Goal: Task Accomplishment & Management: Manage account settings

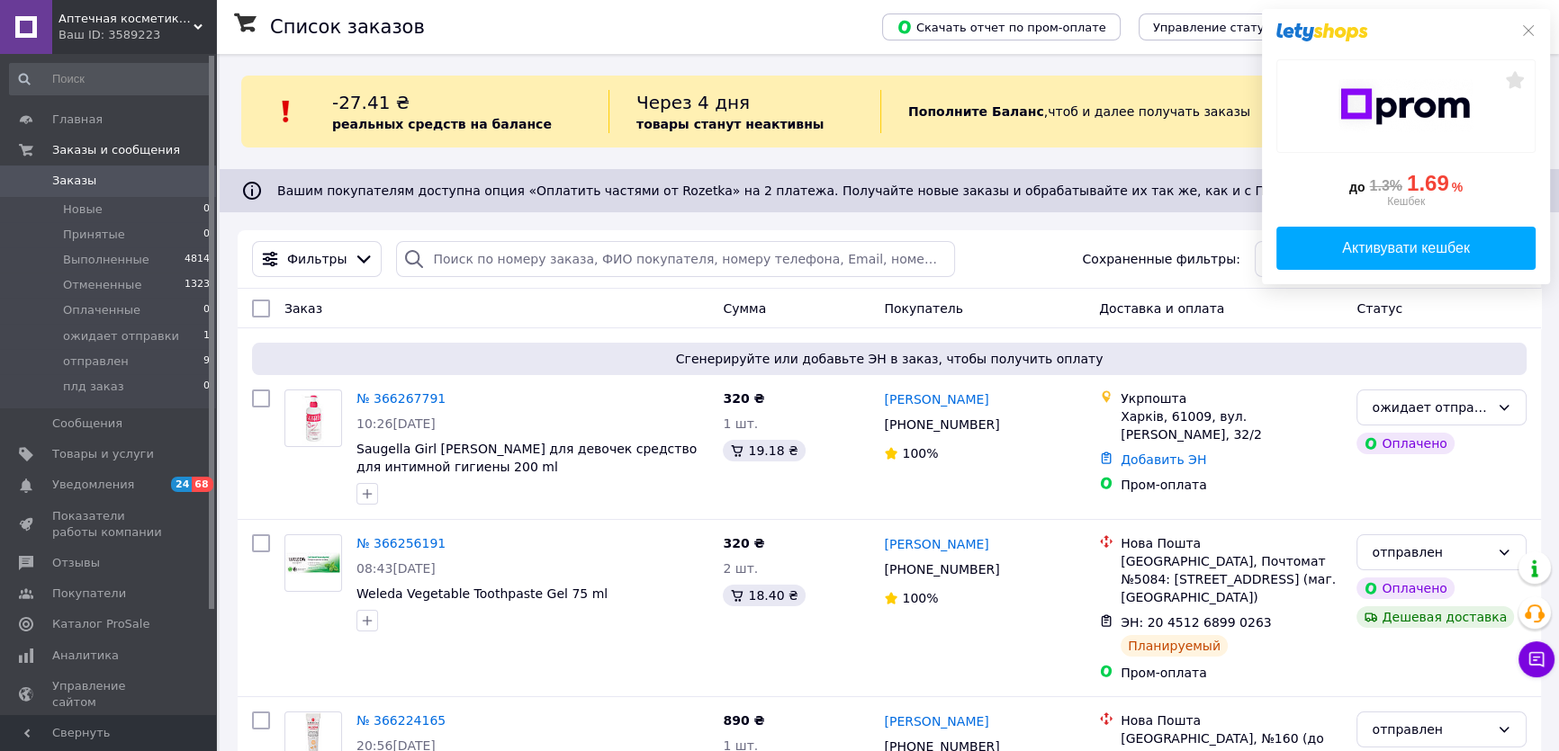
drag, startPoint x: 68, startPoint y: 184, endPoint x: 85, endPoint y: 183, distance: 17.1
click at [68, 184] on span "Заказы" at bounding box center [74, 181] width 44 height 16
click at [123, 340] on span "ожидает отправки" at bounding box center [121, 336] width 116 height 16
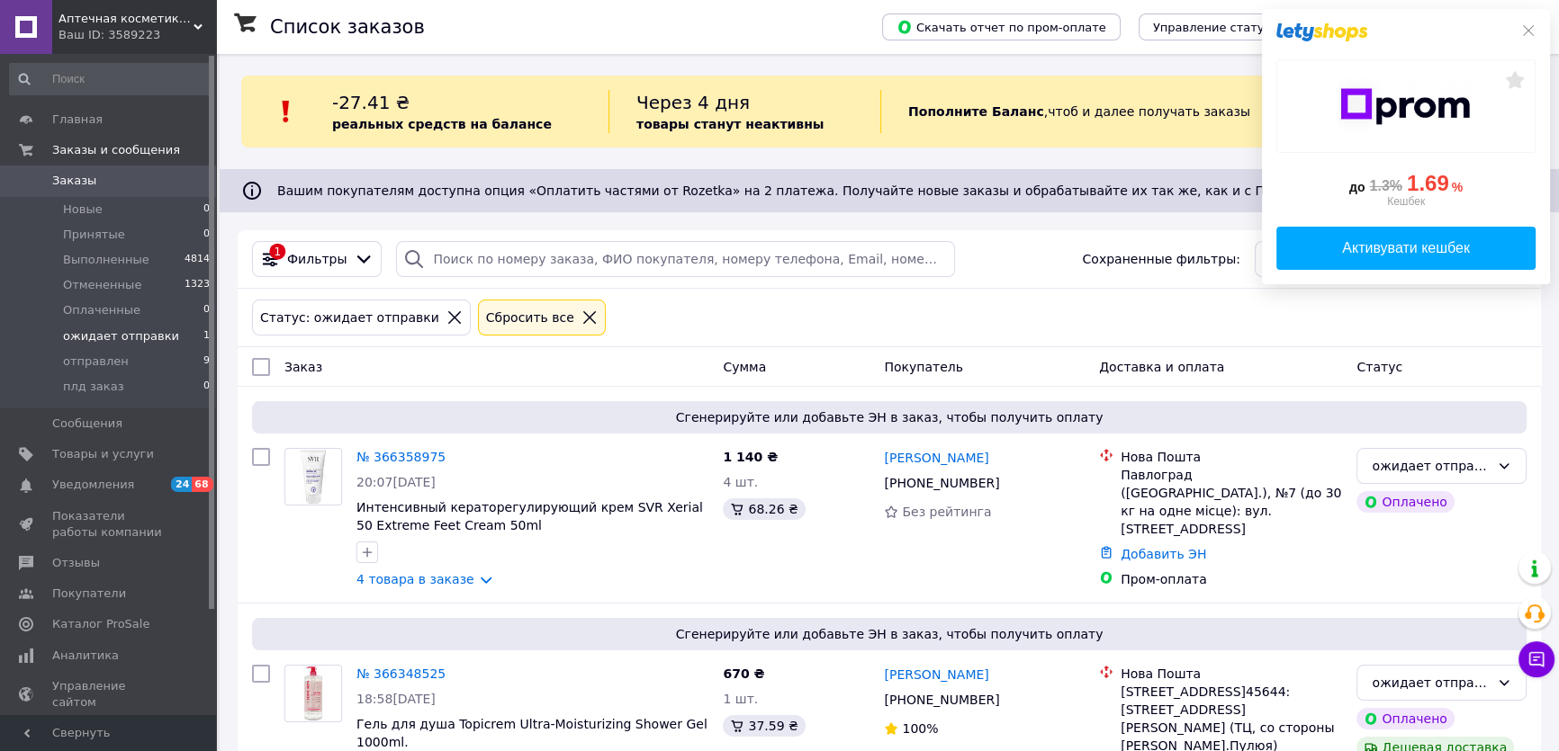
click at [1527, 39] on div at bounding box center [1405, 32] width 259 height 18
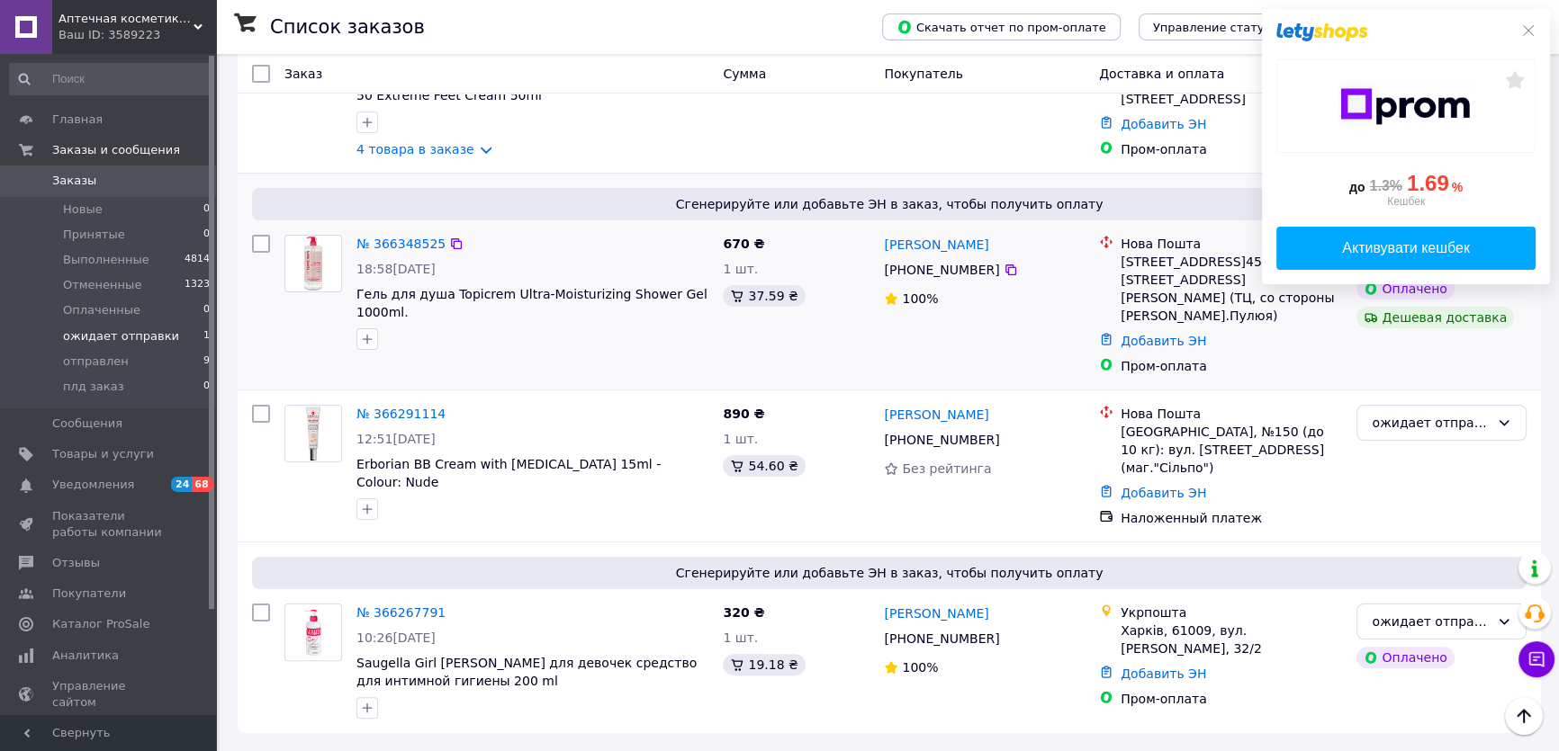
scroll to position [584, 0]
click at [94, 331] on span "ожидает отправки" at bounding box center [121, 336] width 116 height 16
click at [1526, 31] on icon at bounding box center [1528, 30] width 14 height 14
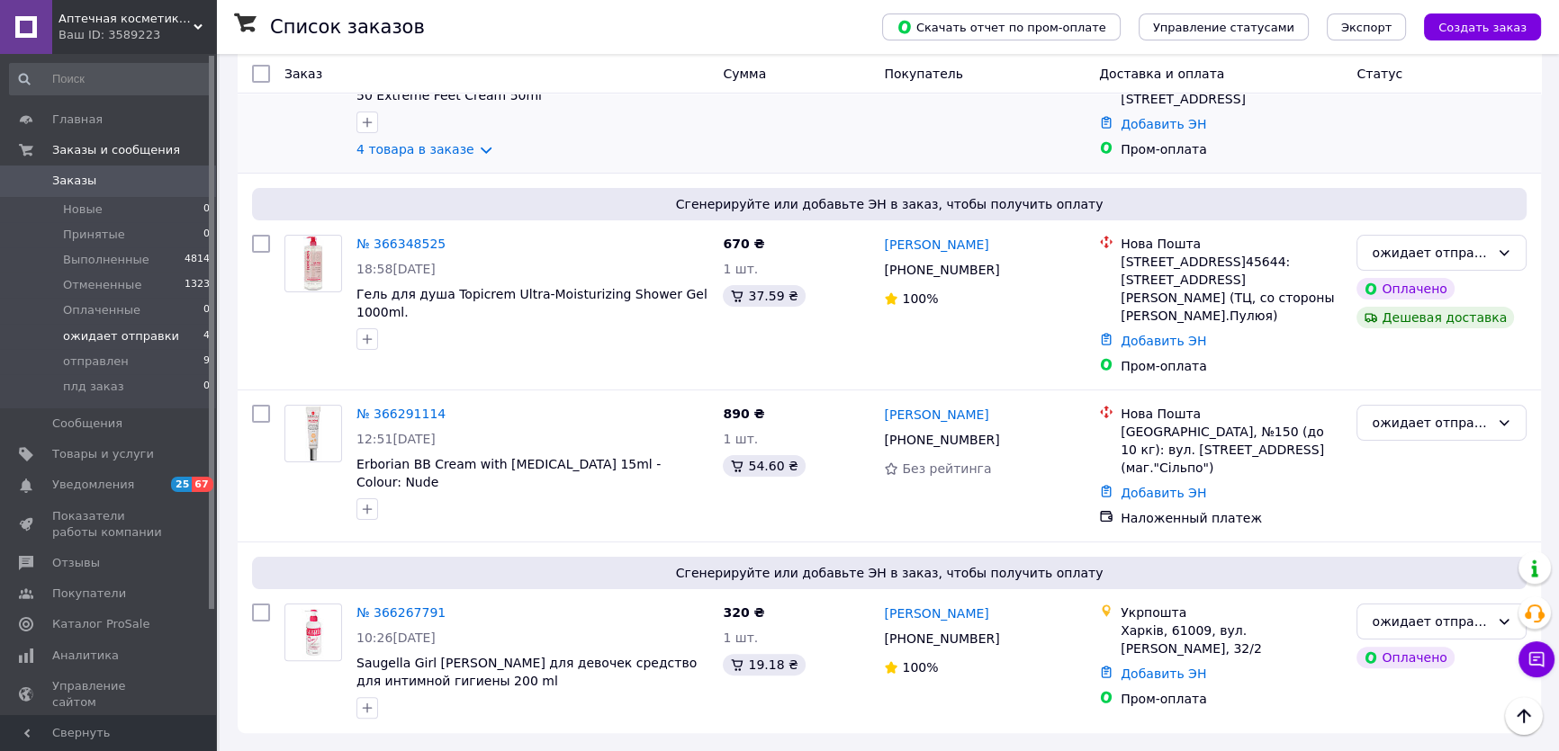
scroll to position [572, 0]
click at [385, 606] on link "№ 366267791" at bounding box center [400, 613] width 89 height 14
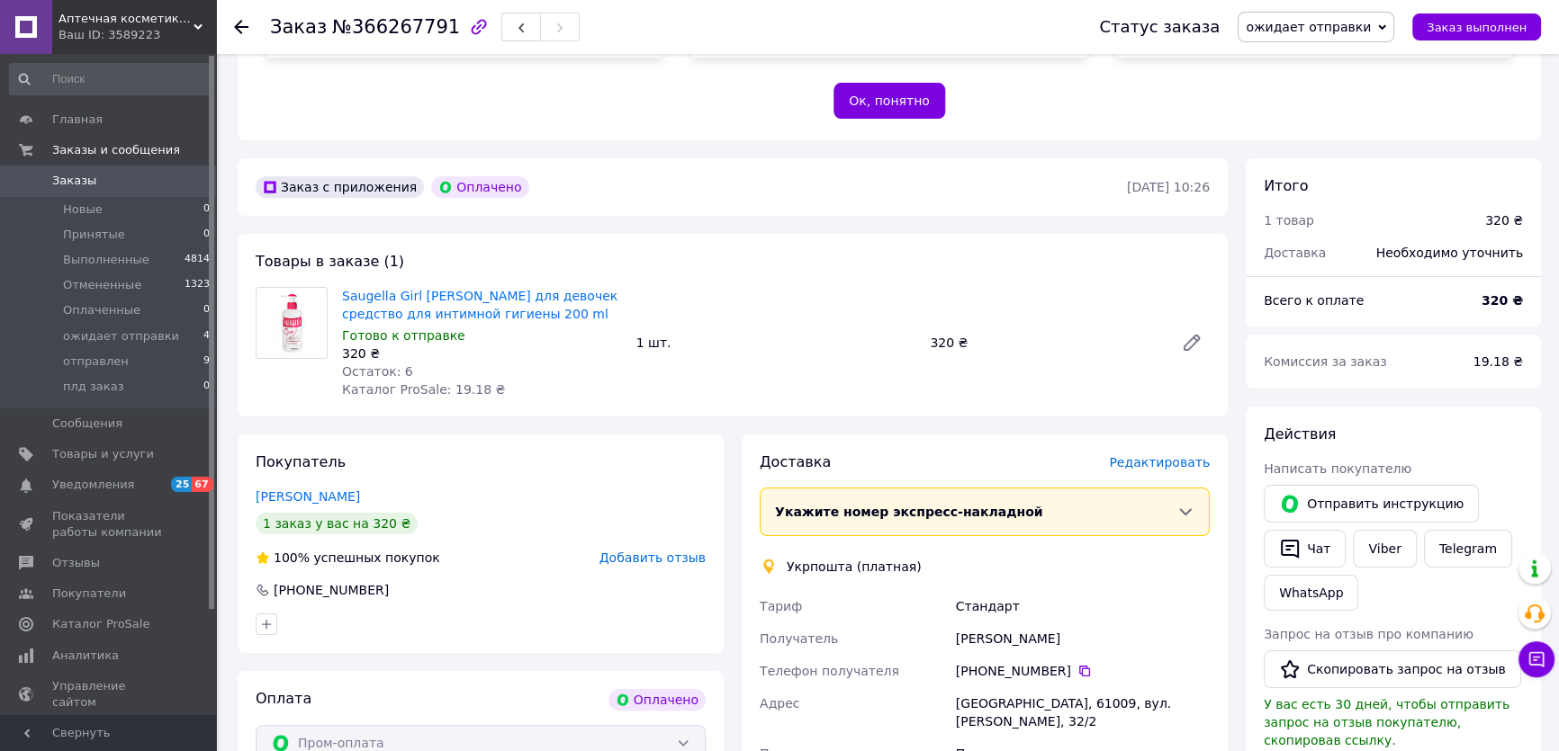
scroll to position [572, 0]
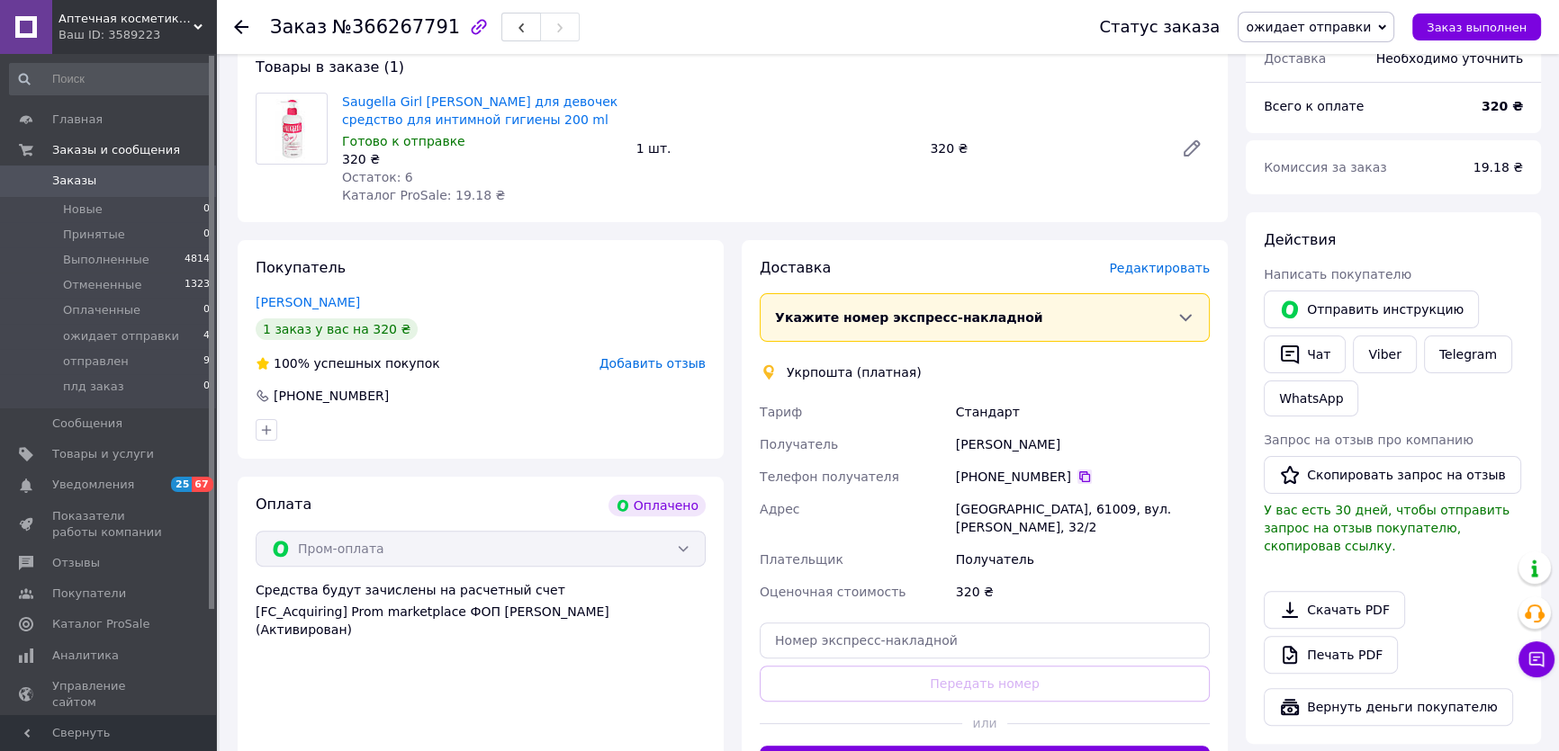
click at [1092, 484] on icon at bounding box center [1084, 477] width 14 height 14
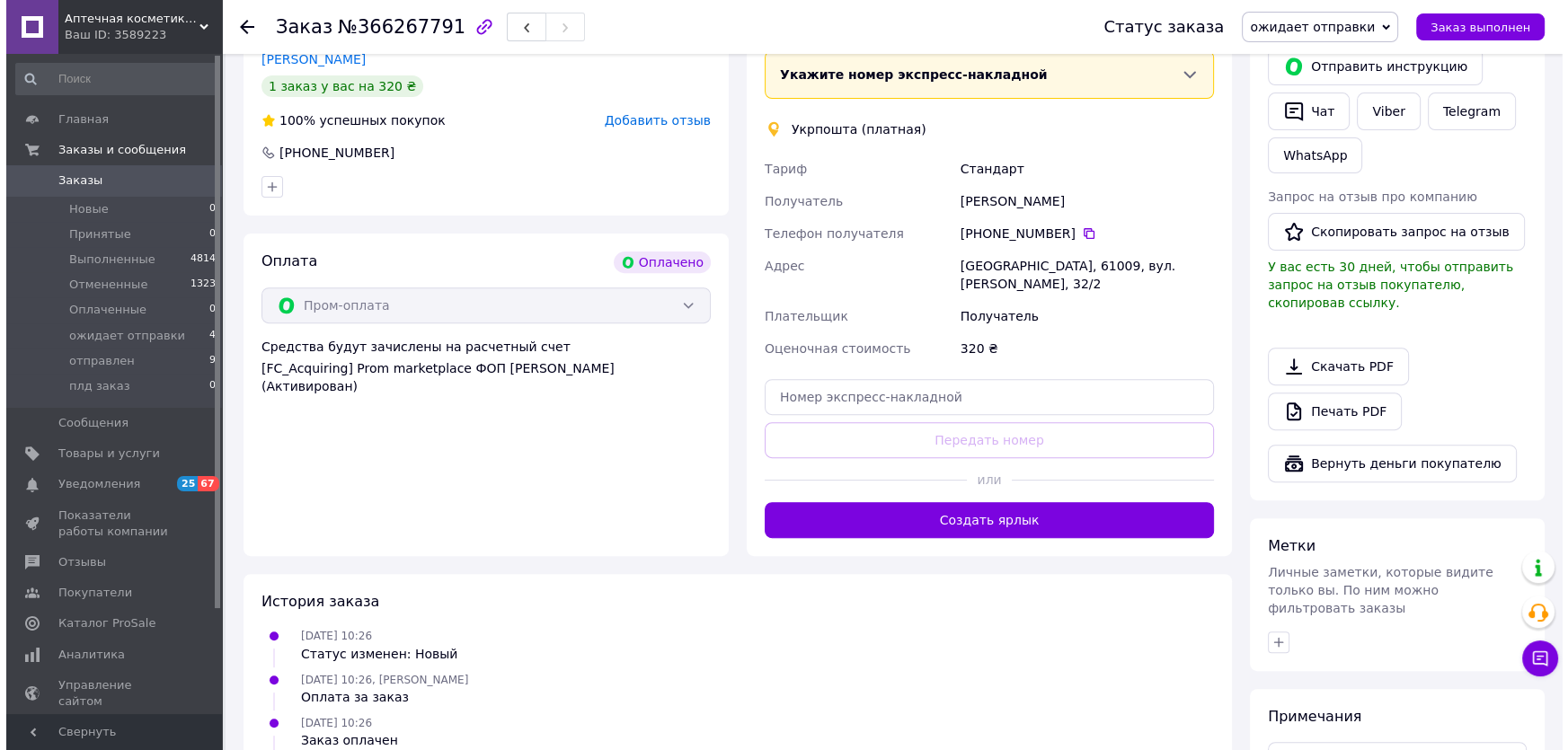
scroll to position [817, 0]
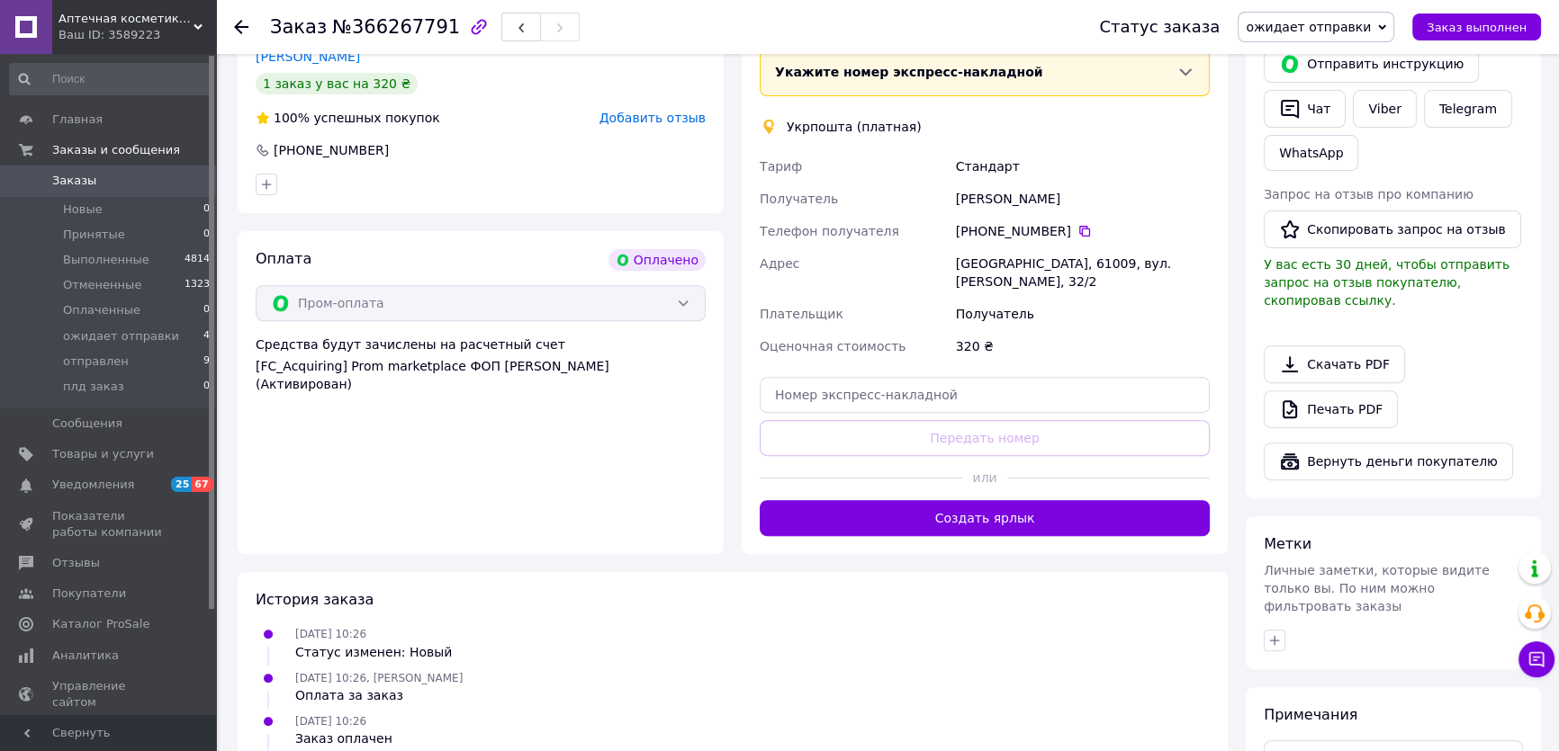
click at [1134, 30] on span "Редактировать" at bounding box center [1159, 22] width 101 height 14
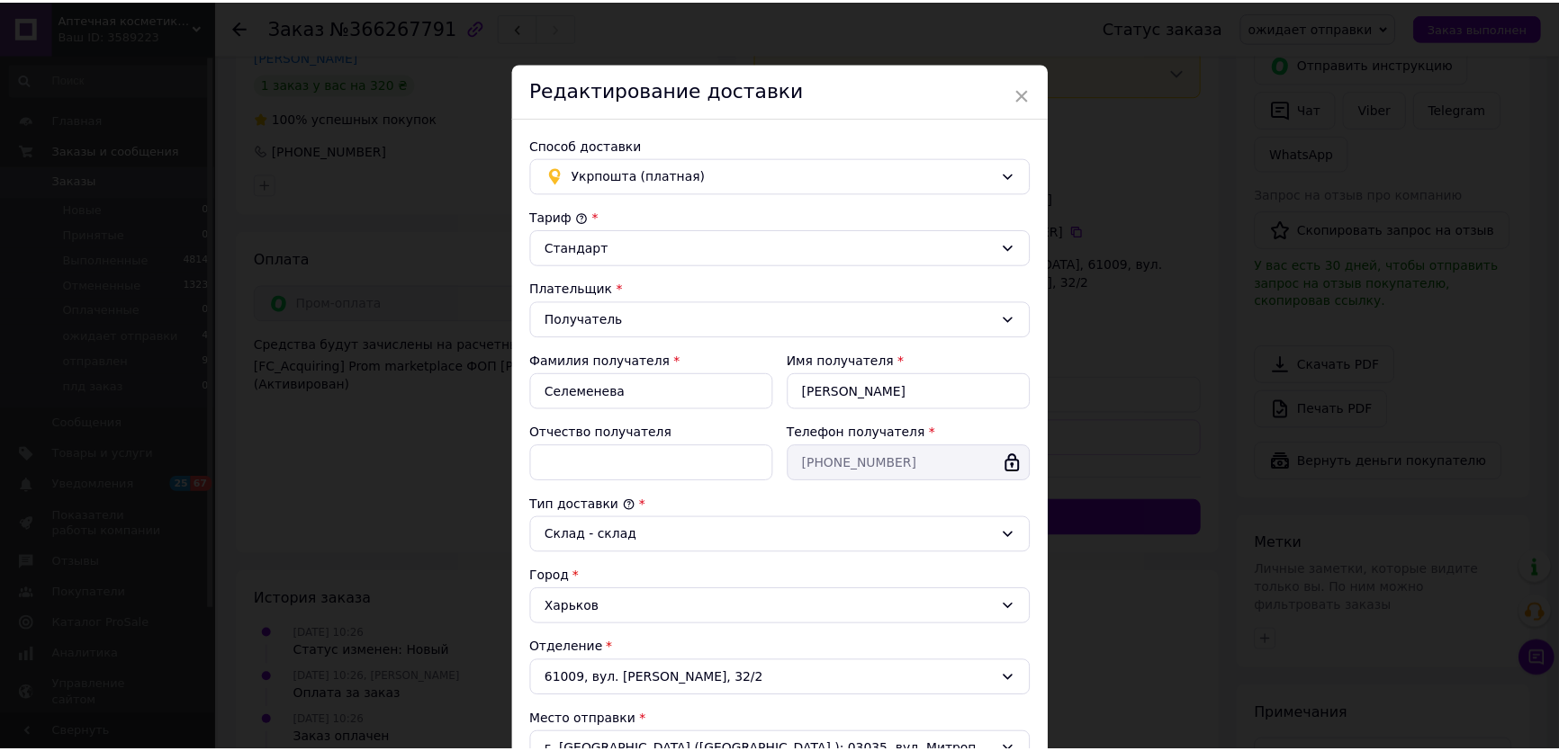
scroll to position [0, 0]
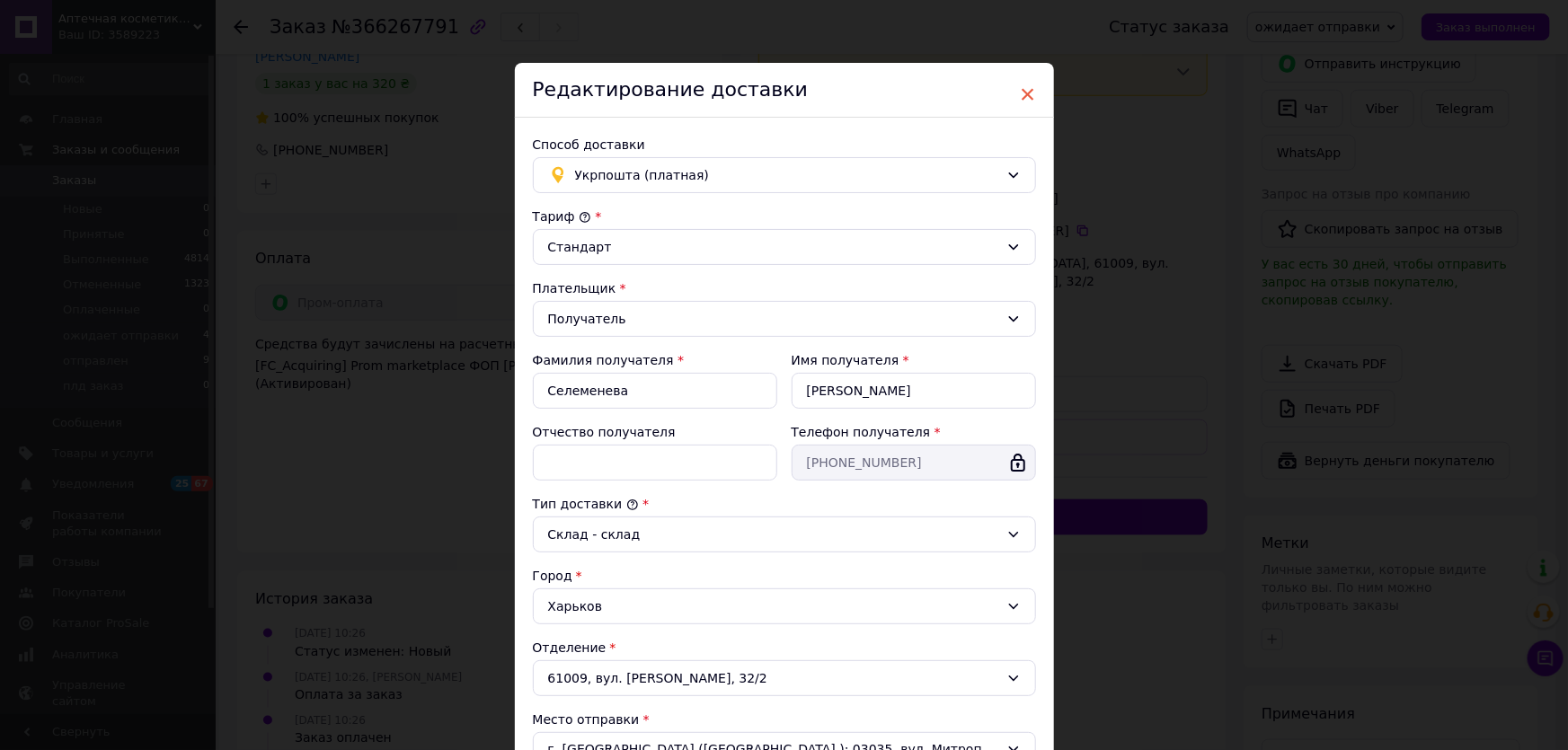
click at [1029, 99] on span "×" at bounding box center [1028, 94] width 16 height 31
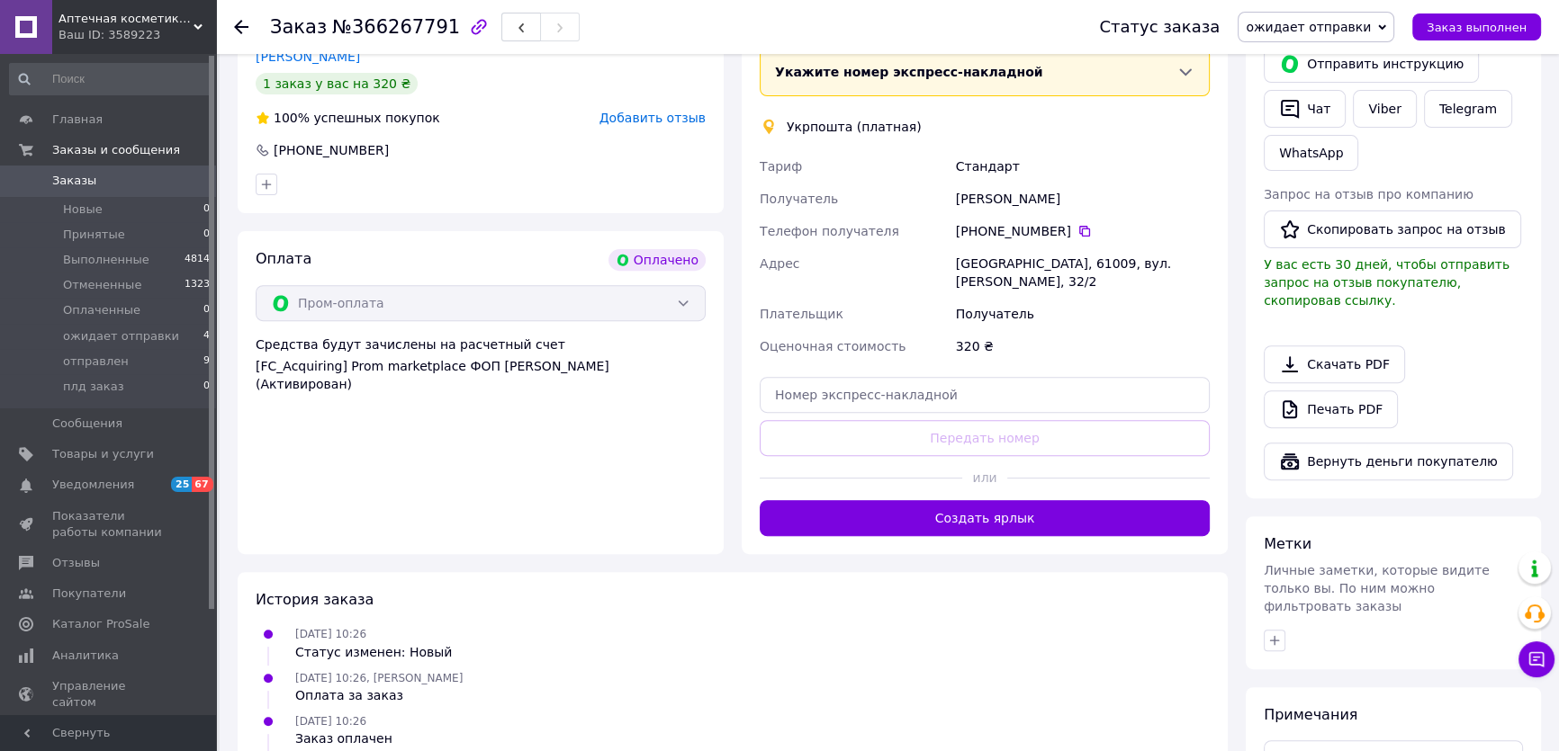
scroll to position [900, 0]
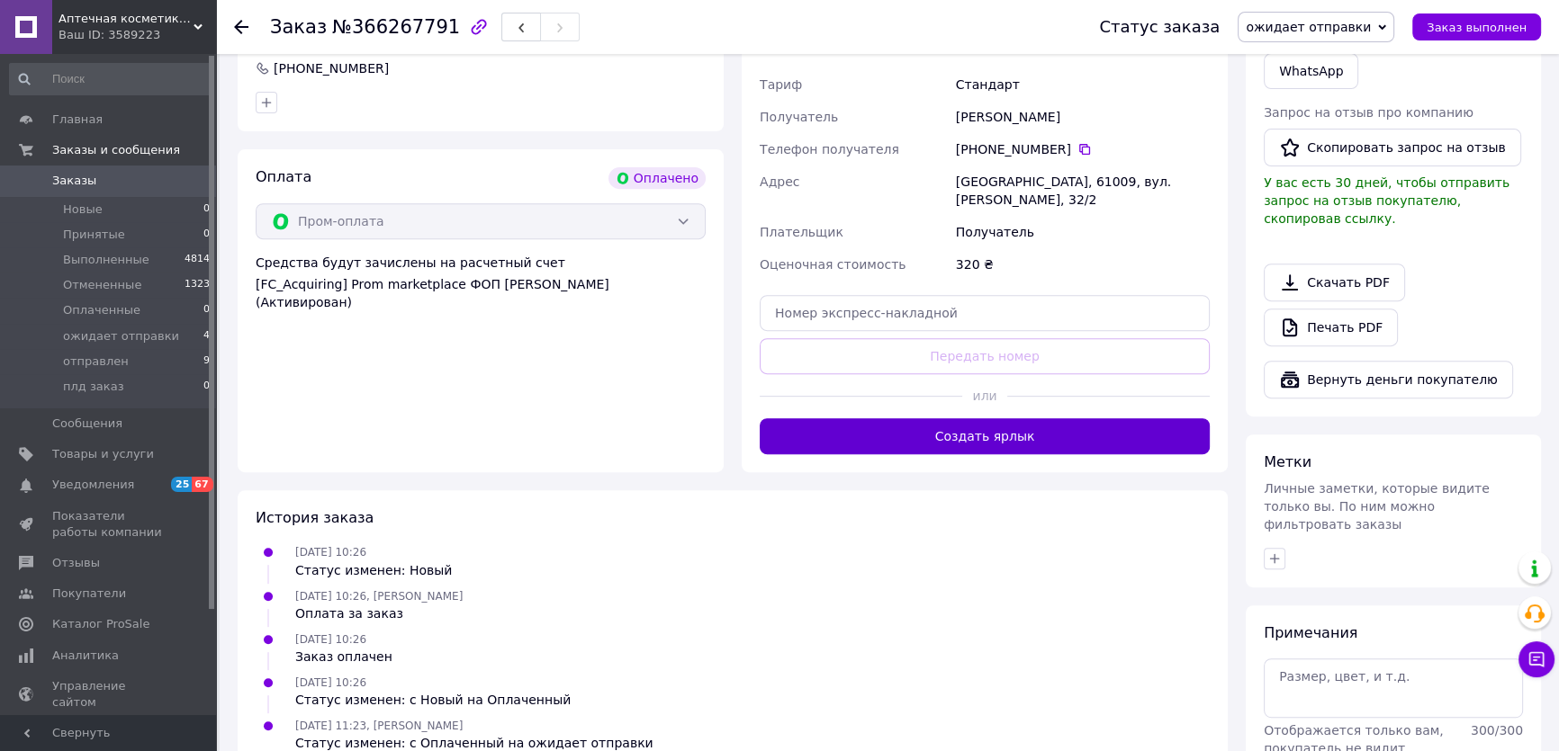
click at [954, 454] on button "Создать ярлык" at bounding box center [985, 436] width 450 height 36
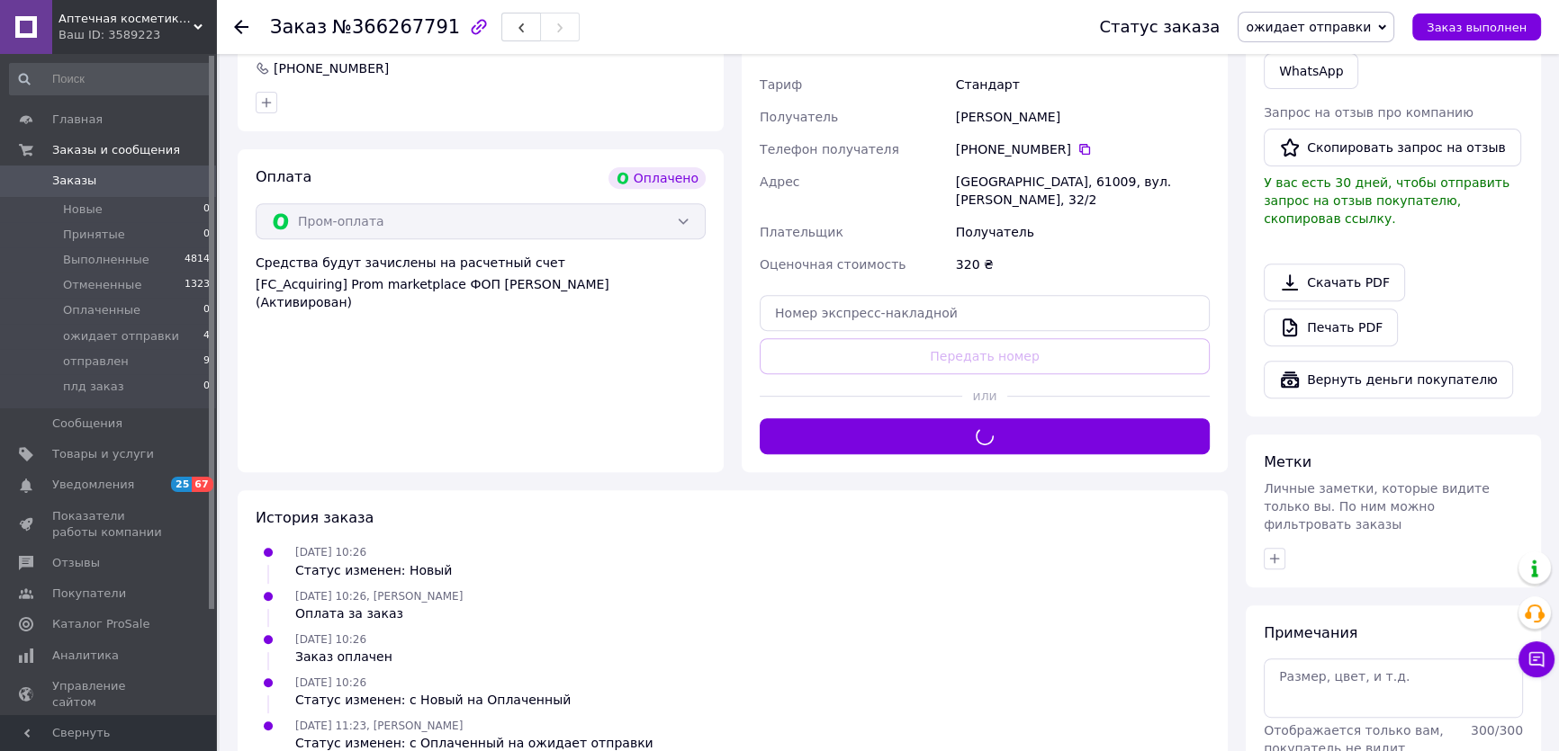
click at [1386, 25] on icon at bounding box center [1382, 26] width 8 height 5
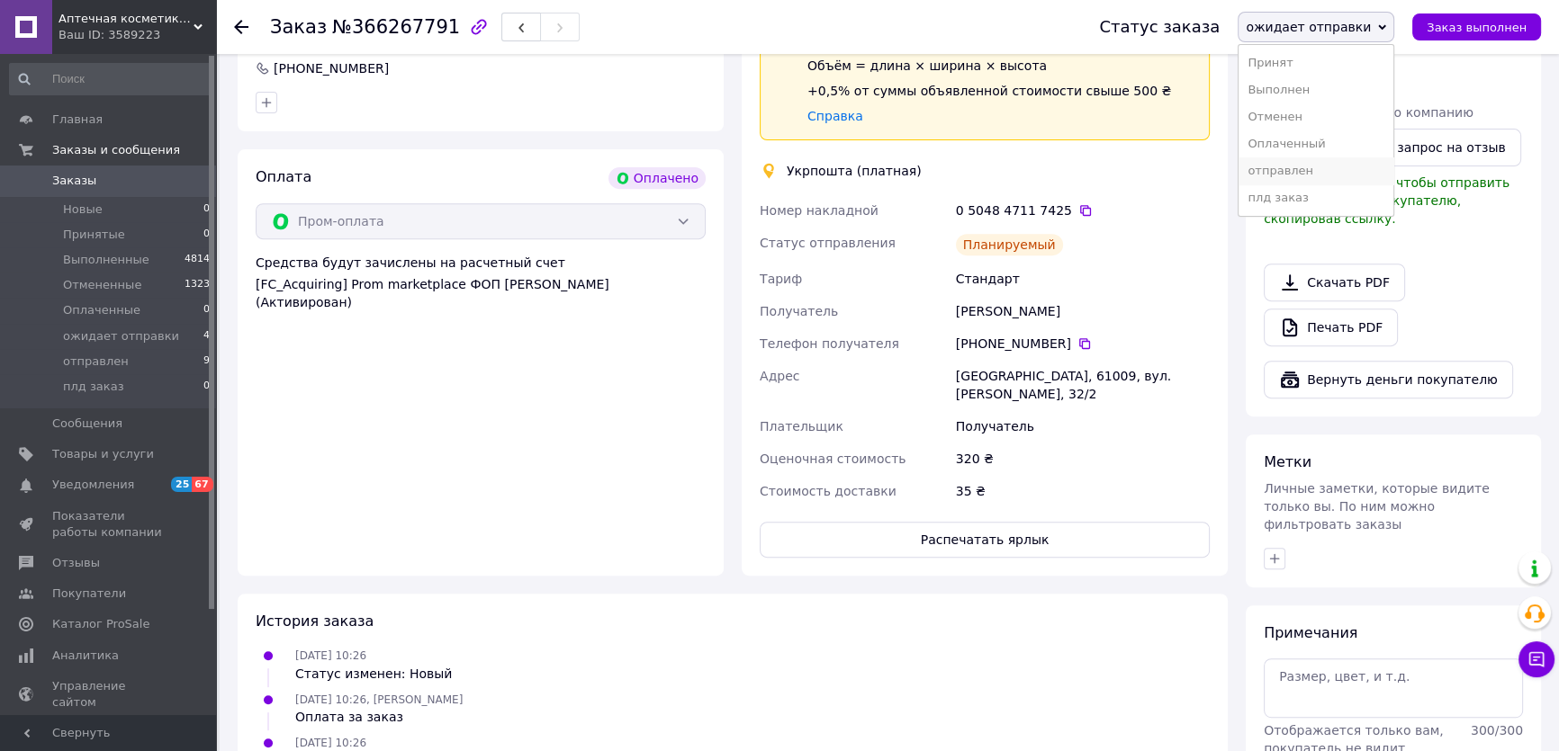
click at [1300, 184] on li "отправлен" at bounding box center [1315, 170] width 155 height 27
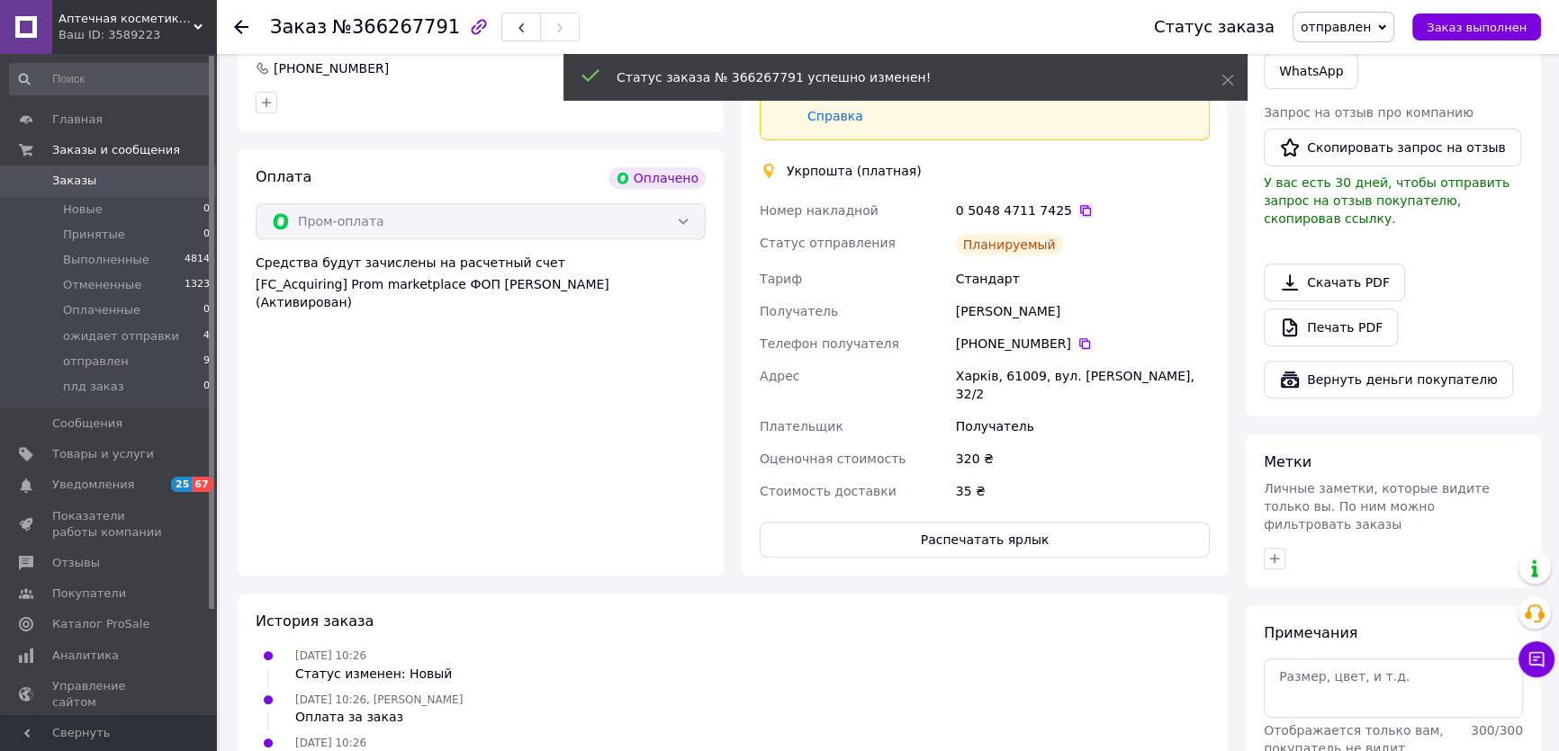
click at [1093, 218] on icon at bounding box center [1085, 210] width 14 height 14
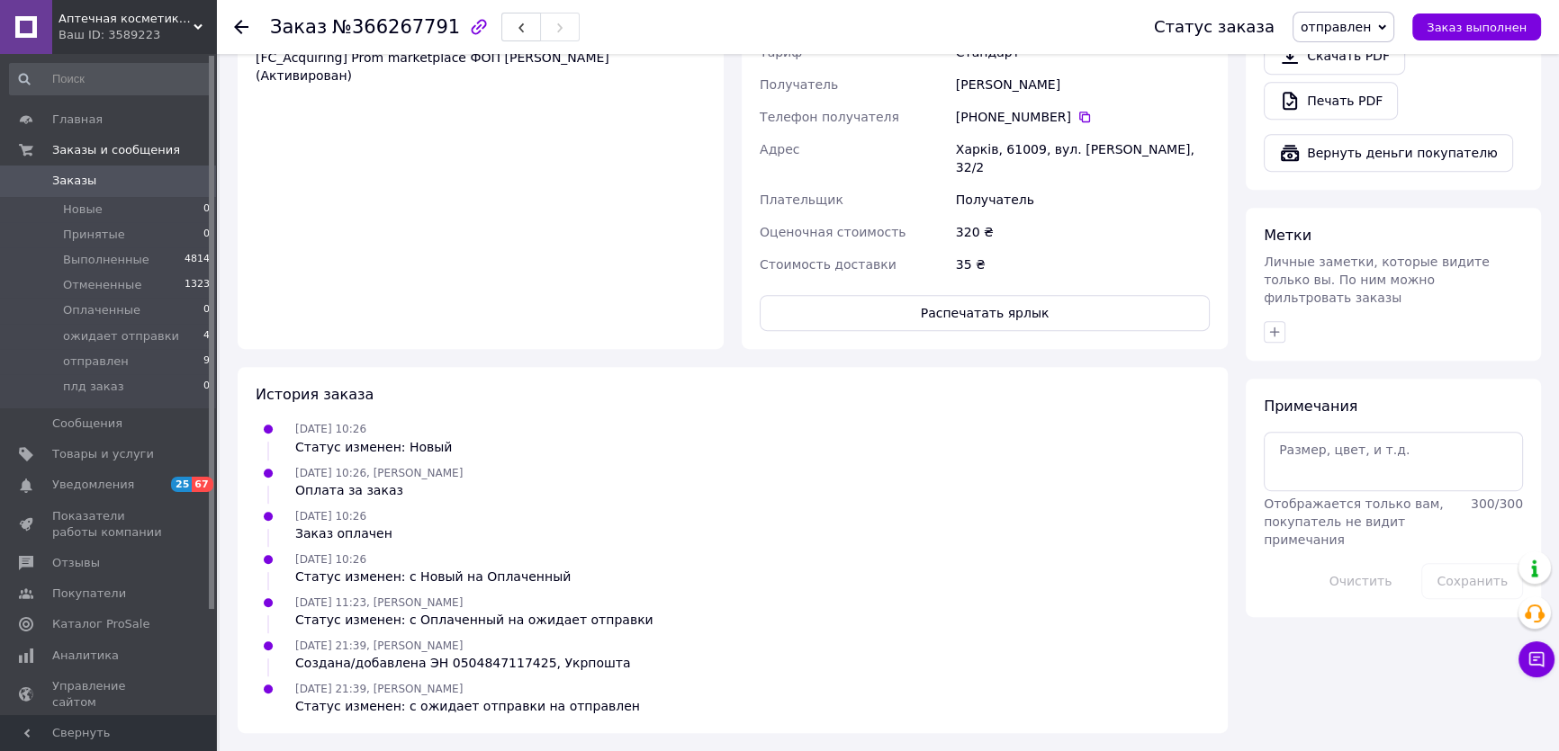
scroll to position [1410, 0]
click at [982, 295] on button "Распечатать ярлык" at bounding box center [985, 313] width 450 height 36
click at [93, 338] on span "ожидает отправки" at bounding box center [121, 336] width 116 height 16
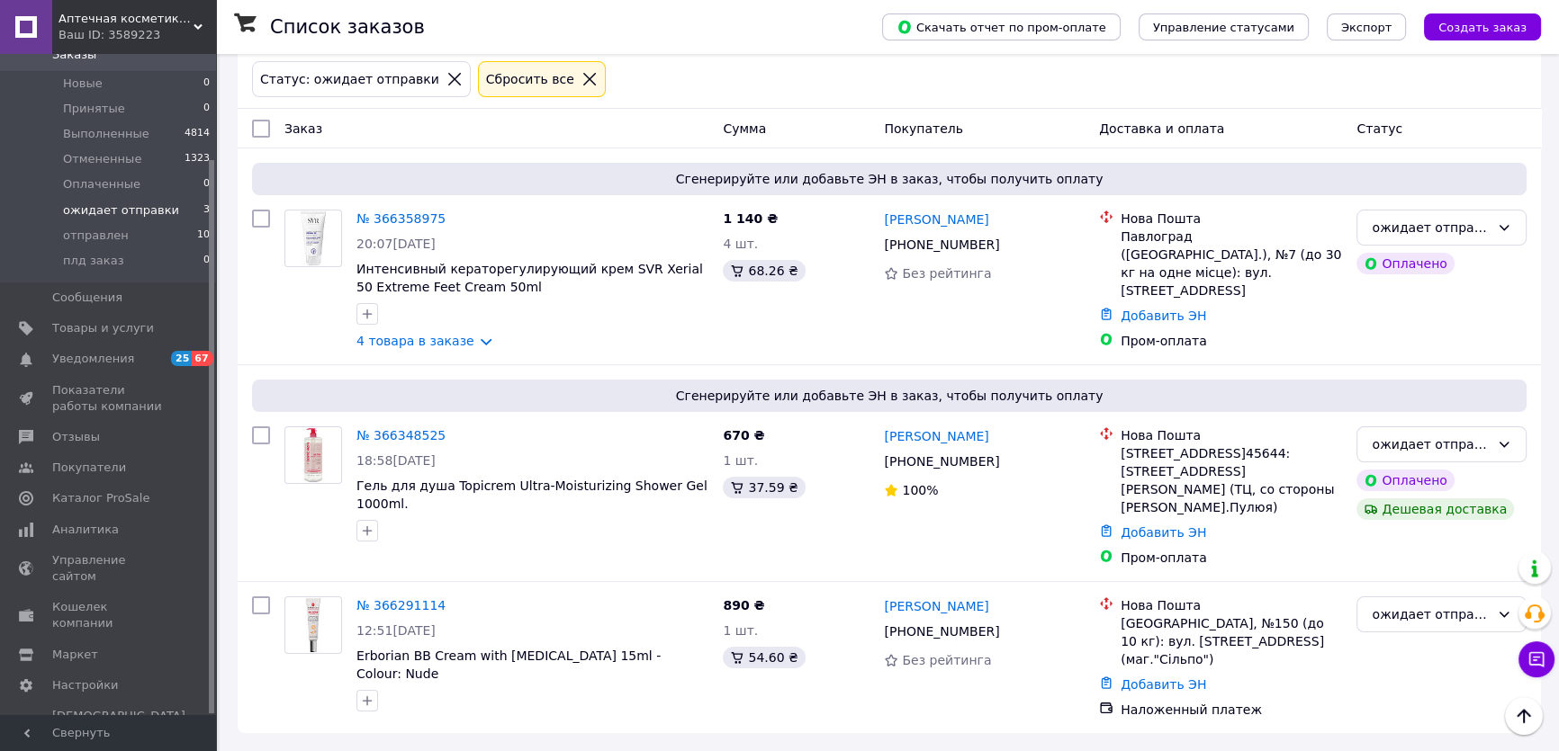
scroll to position [368, 0]
click at [387, 598] on link "№ 366291114" at bounding box center [400, 605] width 89 height 14
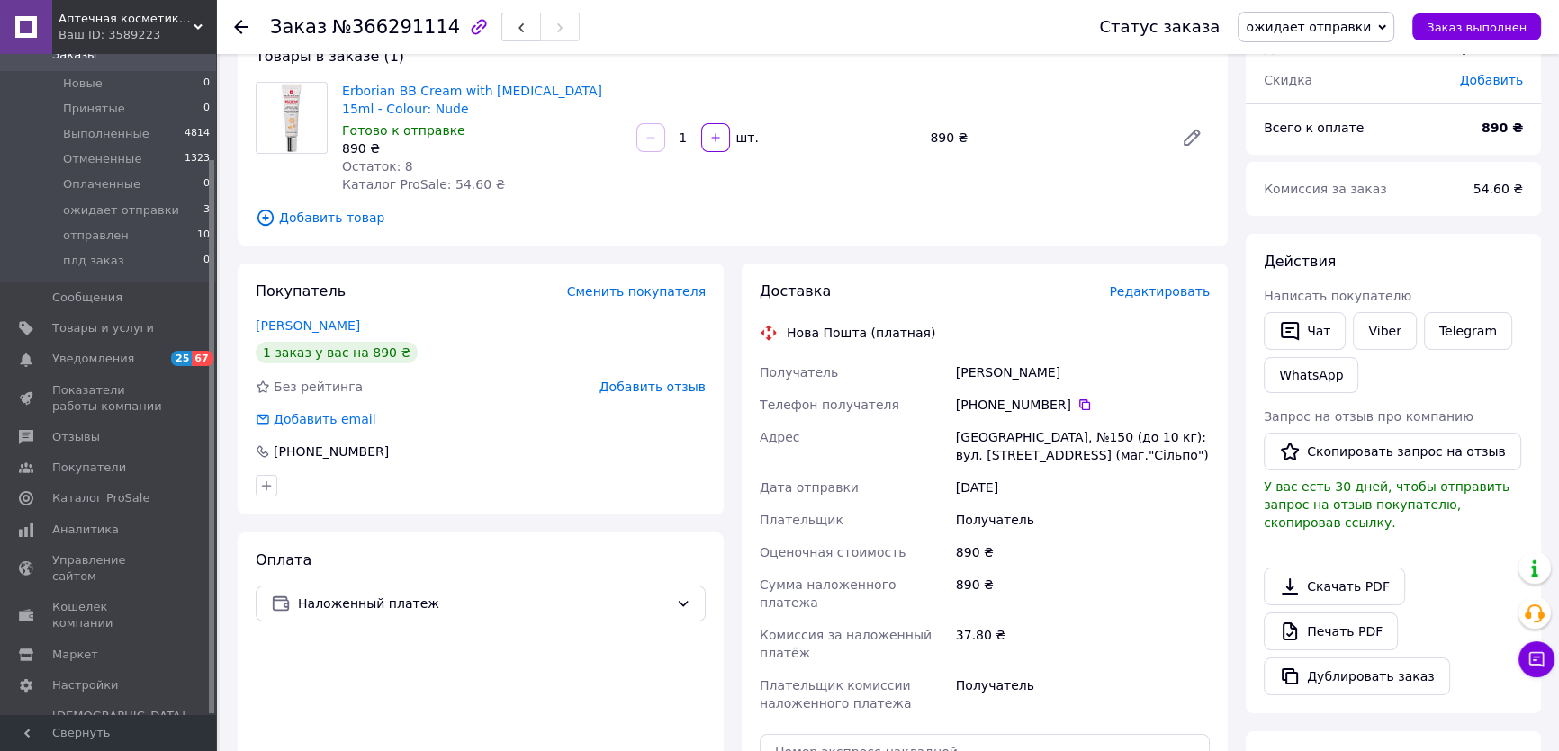
scroll to position [368, 0]
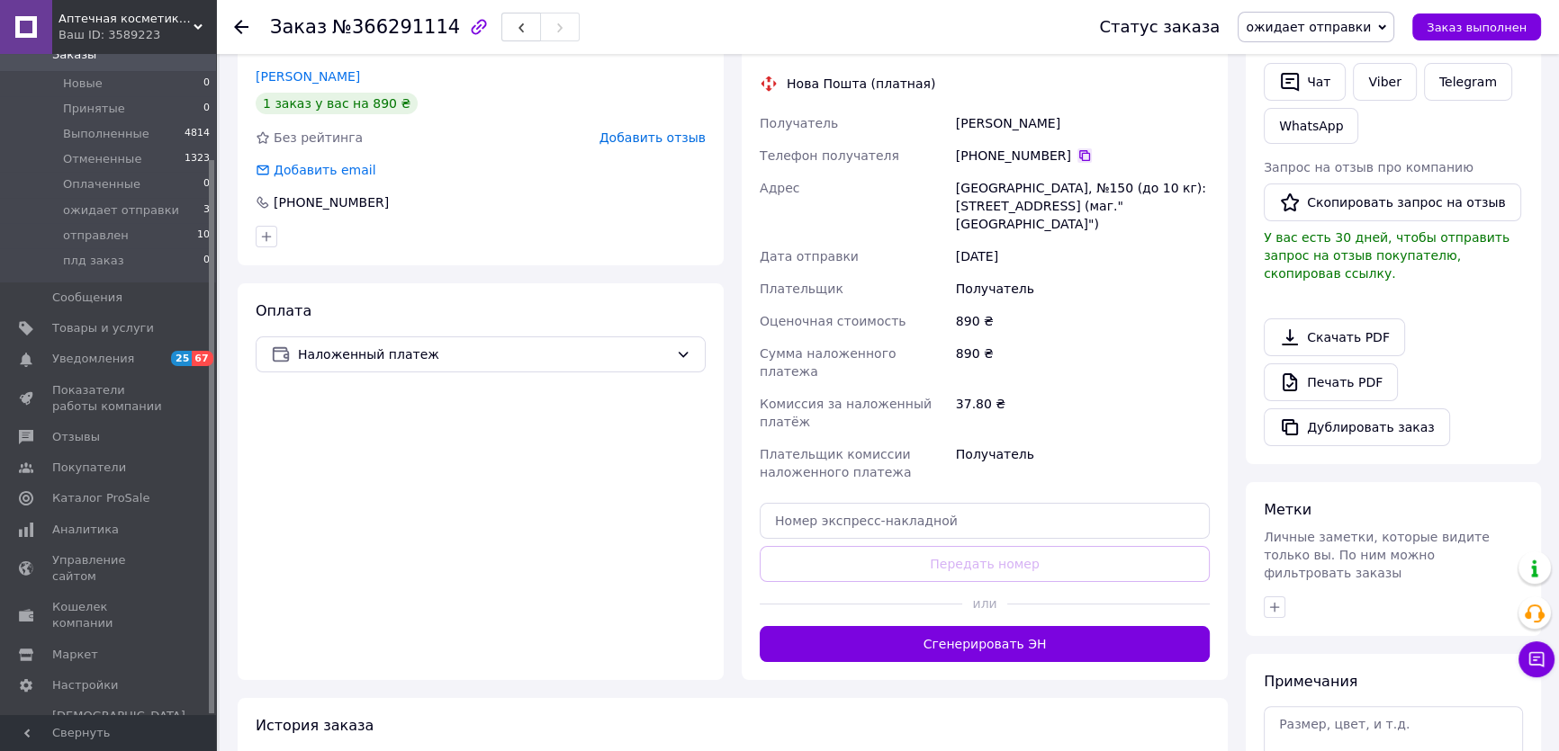
click at [1092, 163] on icon at bounding box center [1084, 155] width 14 height 14
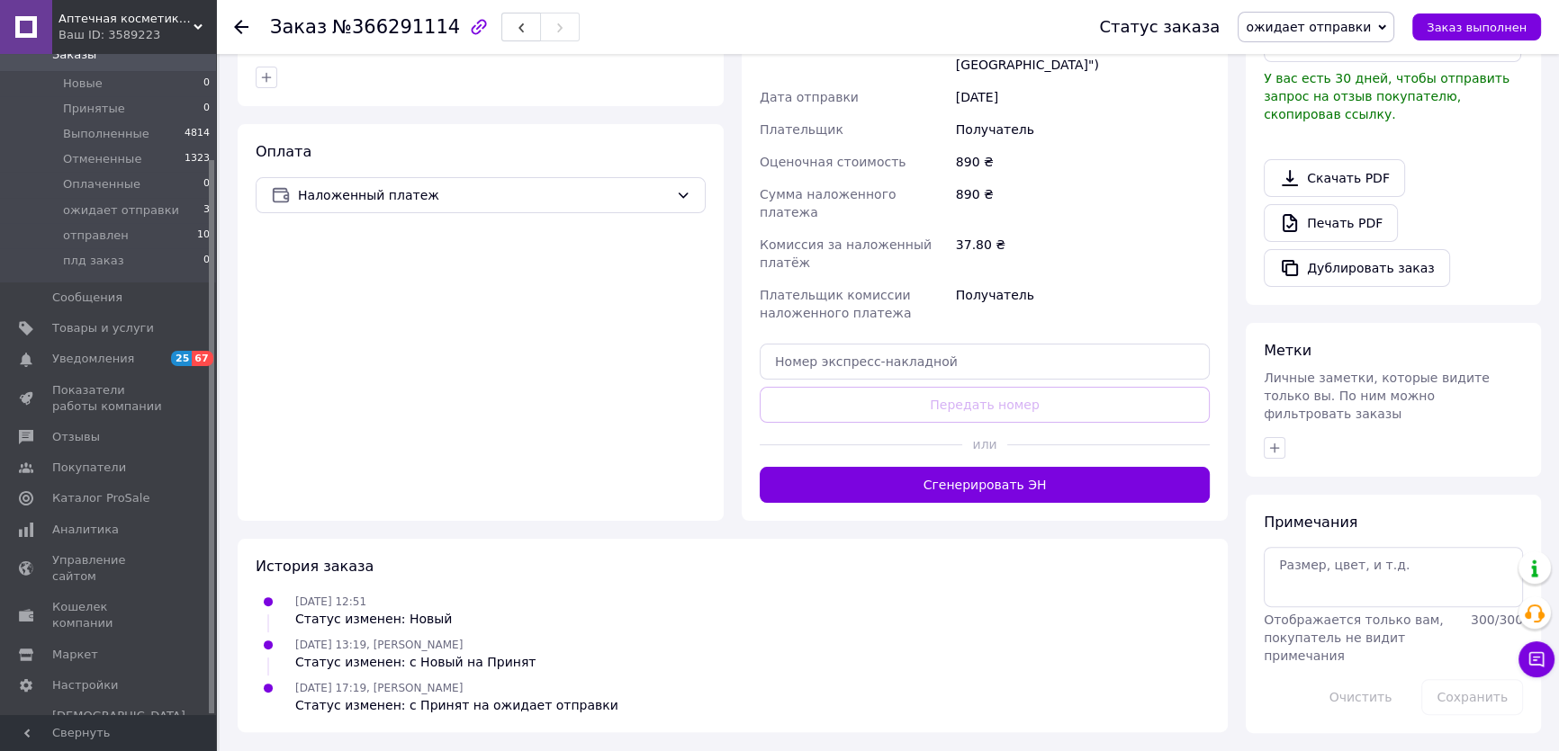
scroll to position [682, 0]
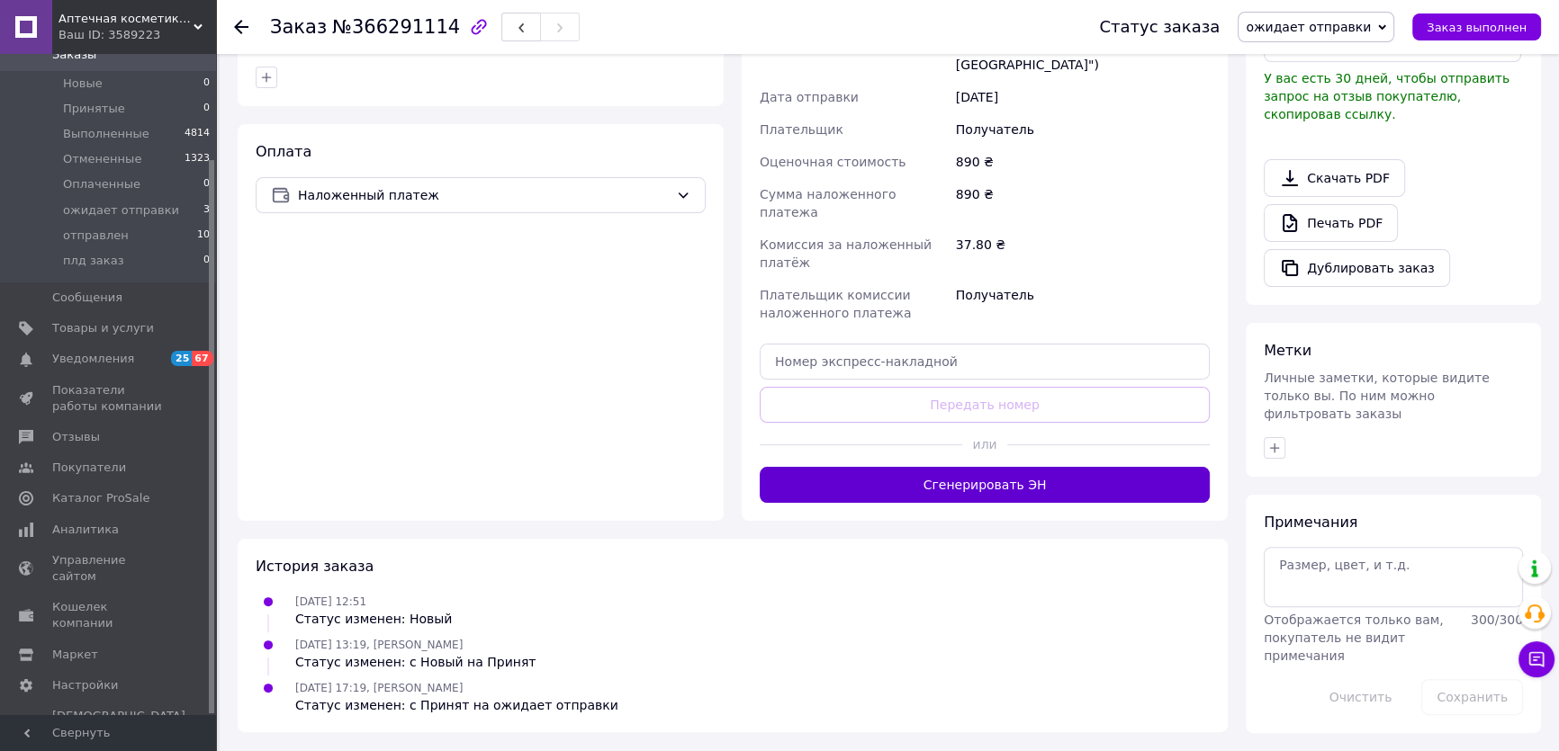
click at [898, 467] on button "Сгенерировать ЭН" at bounding box center [985, 485] width 450 height 36
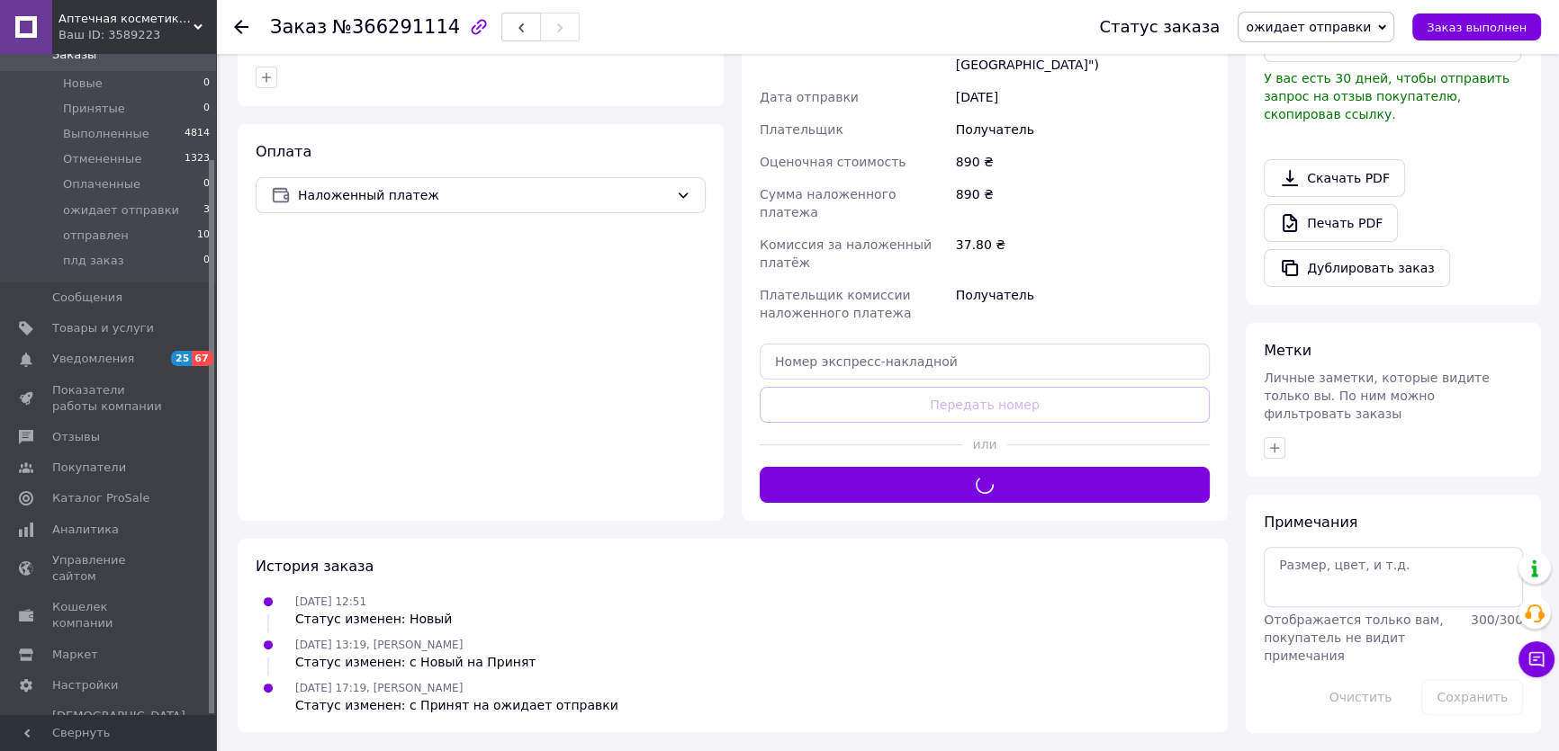
click at [1386, 27] on icon at bounding box center [1382, 26] width 8 height 5
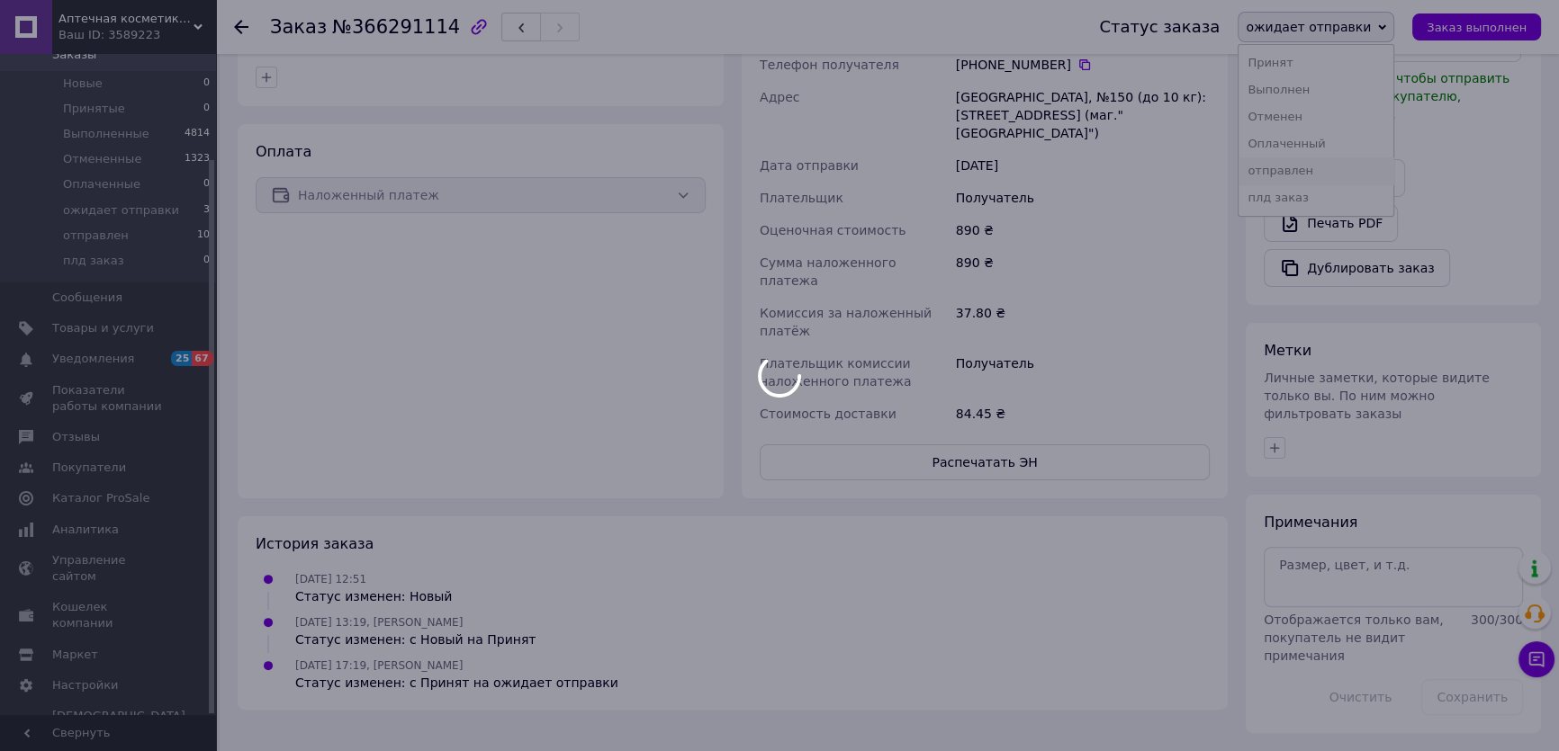
click at [1280, 197] on div at bounding box center [779, 375] width 1559 height 751
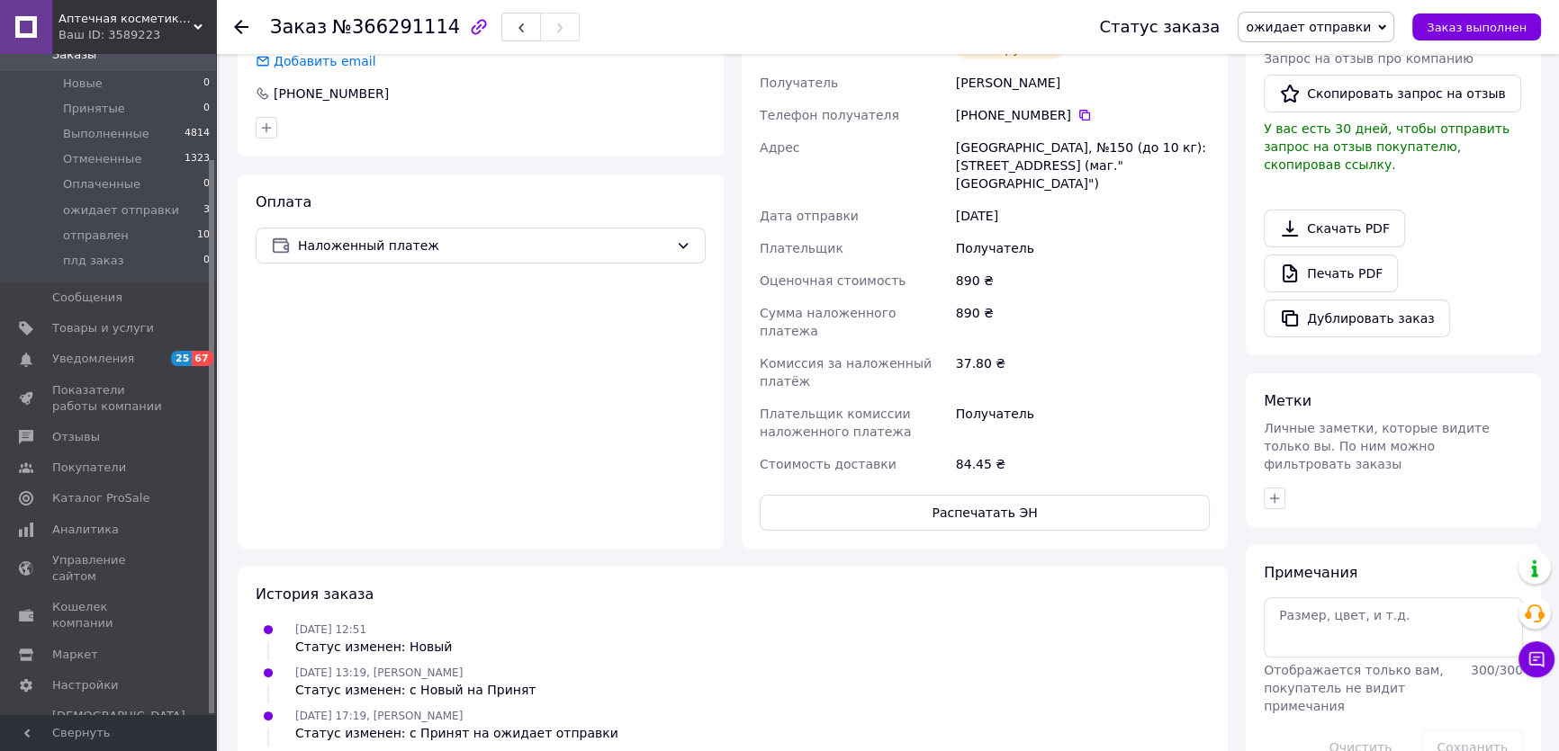
scroll to position [355, 0]
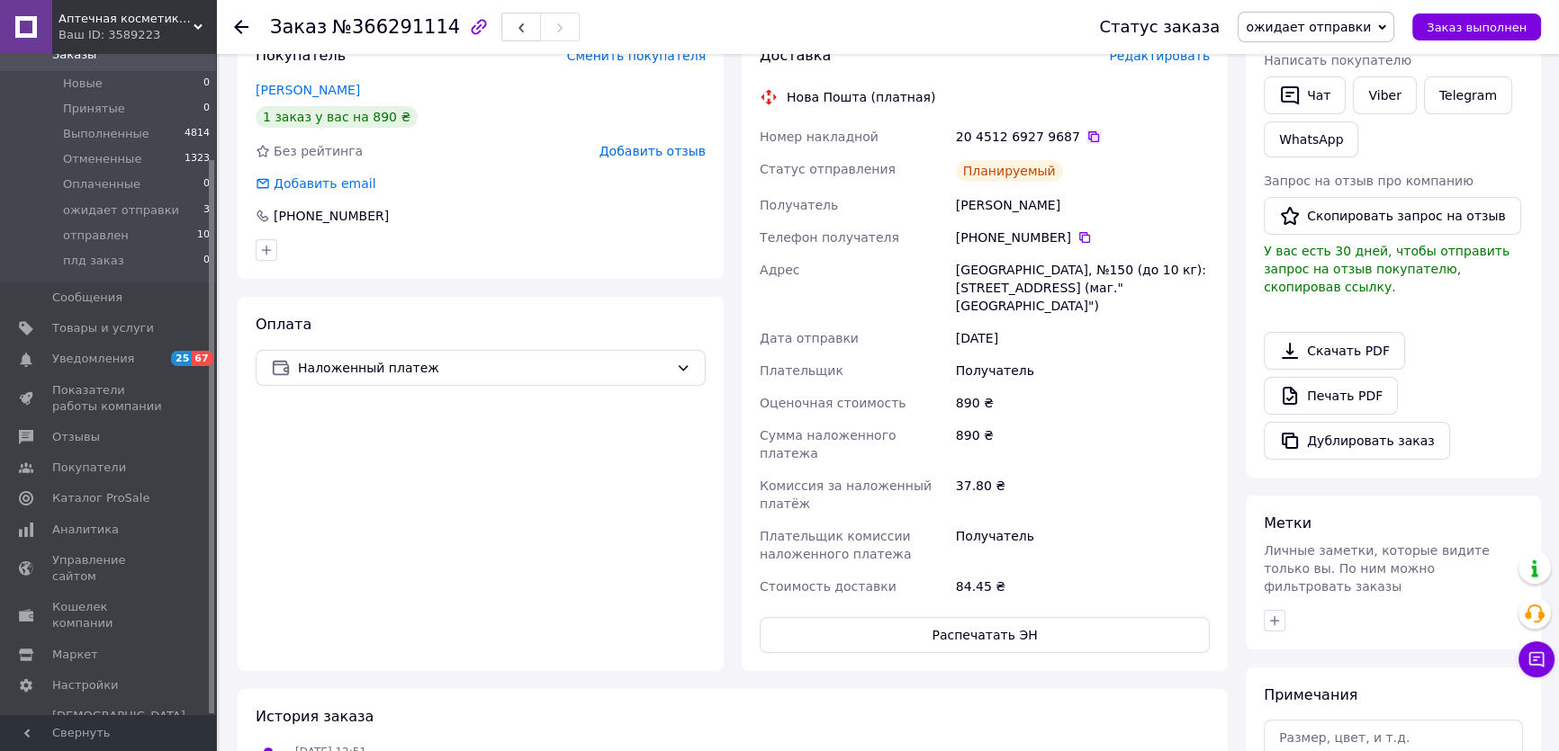
click at [1101, 144] on icon at bounding box center [1093, 137] width 14 height 14
click at [68, 219] on li "ожидает отправки 3" at bounding box center [110, 210] width 220 height 25
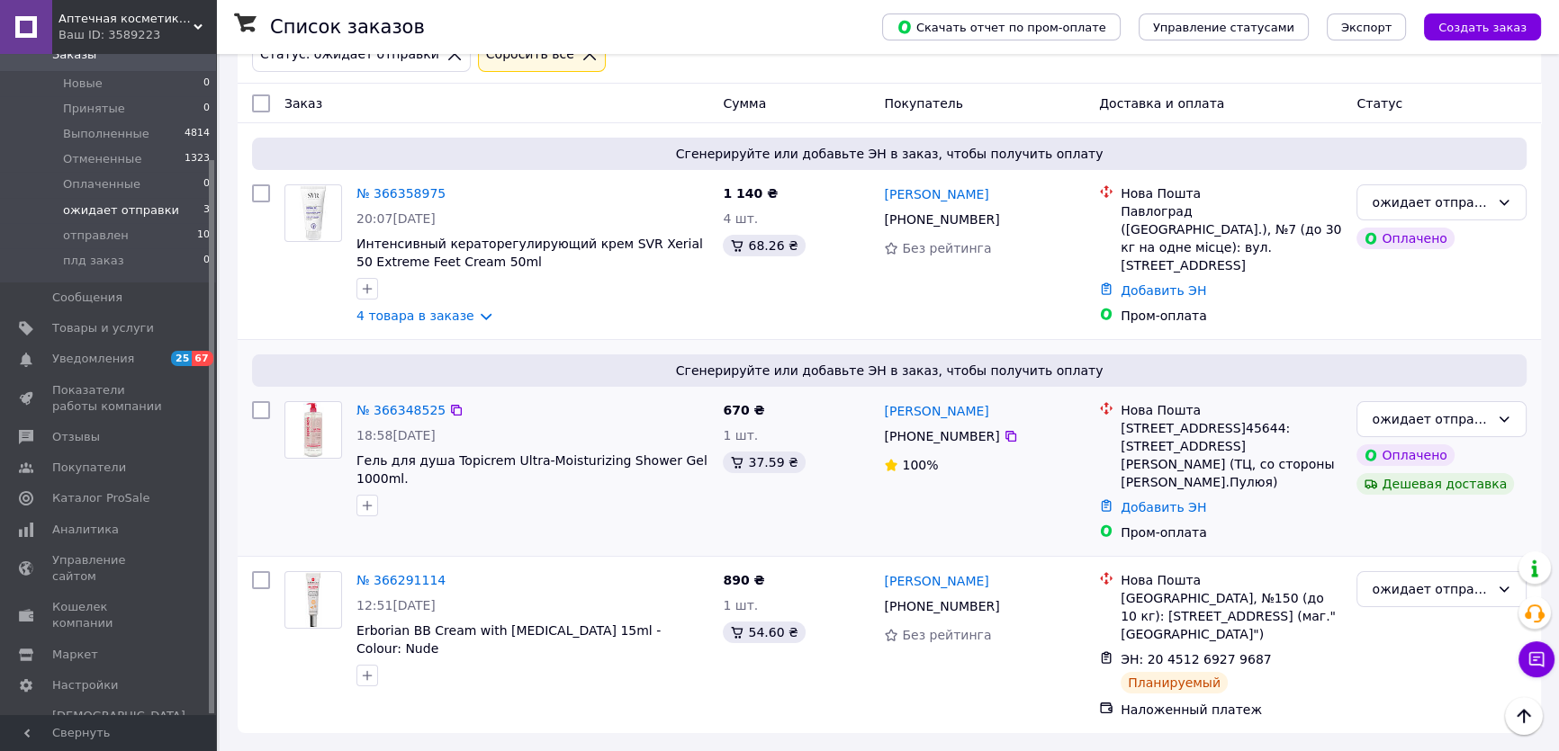
scroll to position [396, 0]
click at [1485, 580] on div "ожидает отправки" at bounding box center [1431, 590] width 118 height 20
click at [1384, 520] on li "отправлен" at bounding box center [1441, 527] width 168 height 32
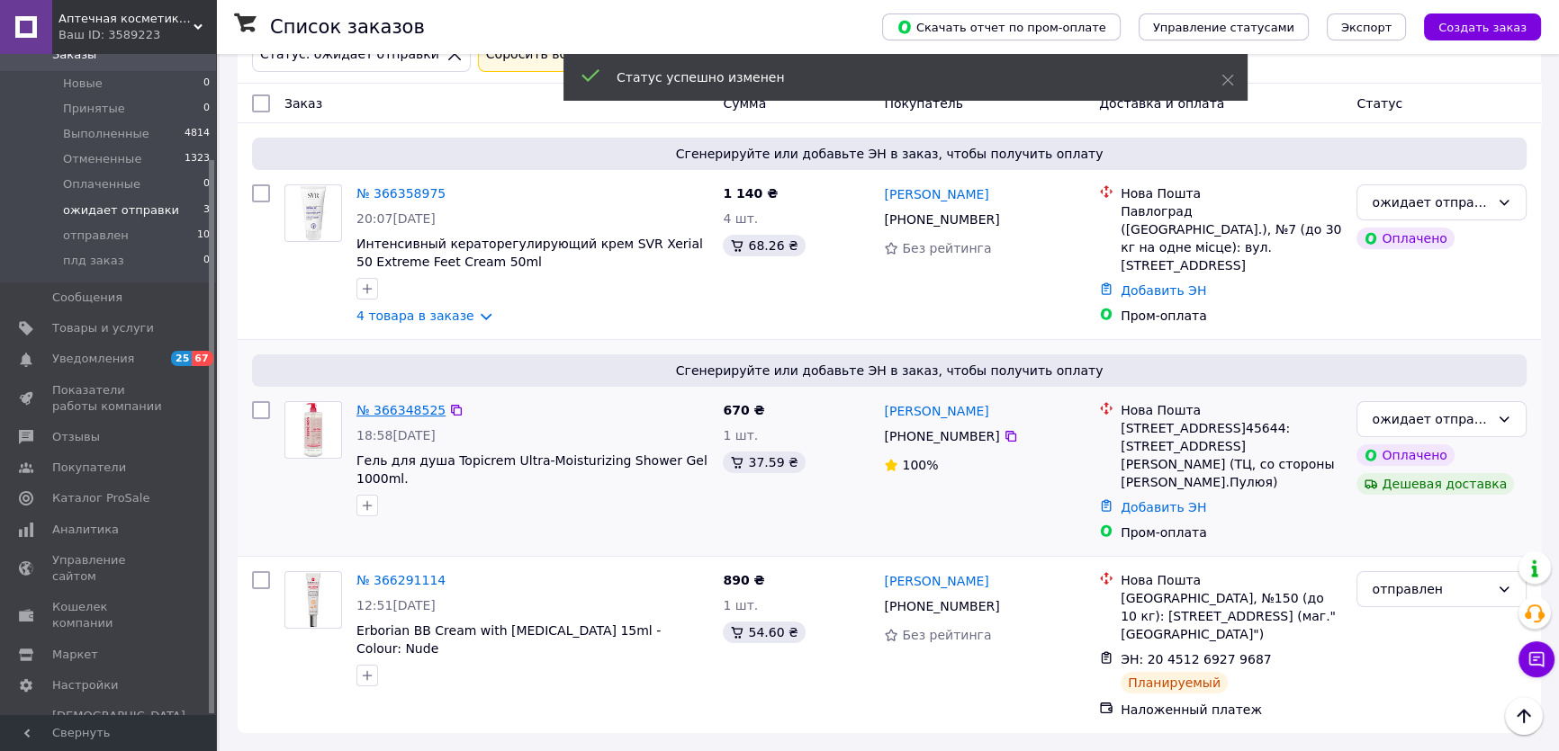
click at [422, 403] on link "№ 366348525" at bounding box center [400, 410] width 89 height 14
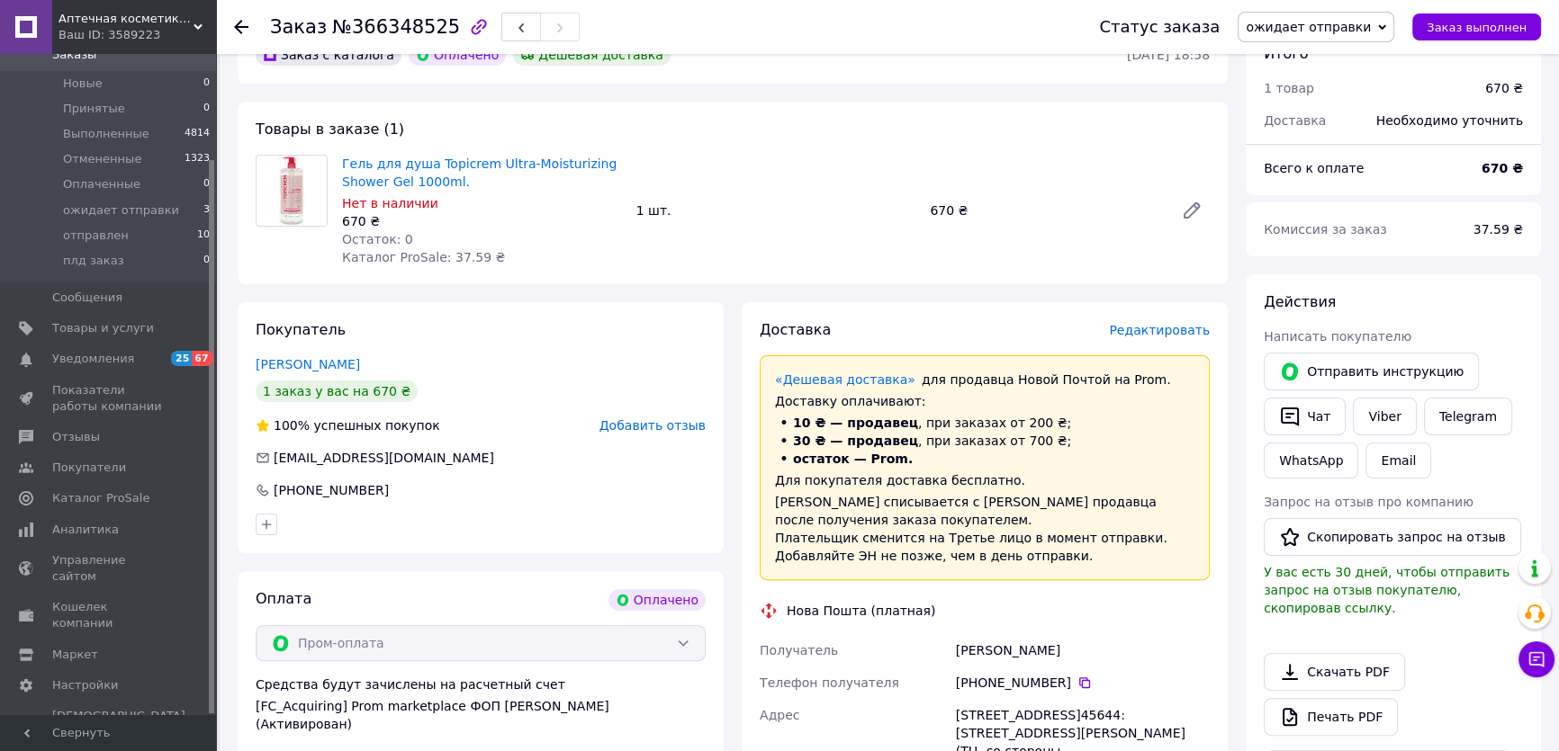
scroll to position [724, 0]
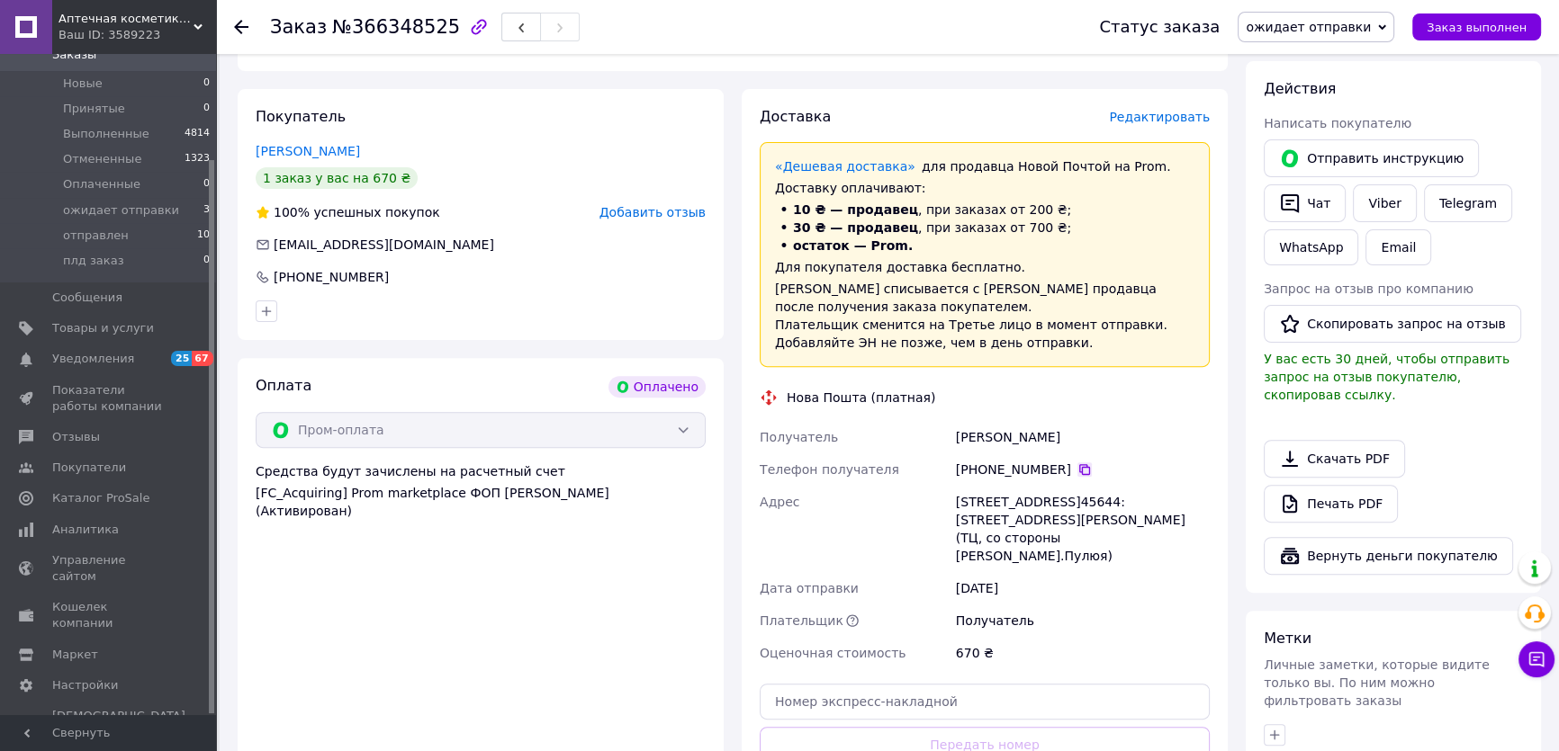
click at [1092, 477] on icon at bounding box center [1084, 470] width 14 height 14
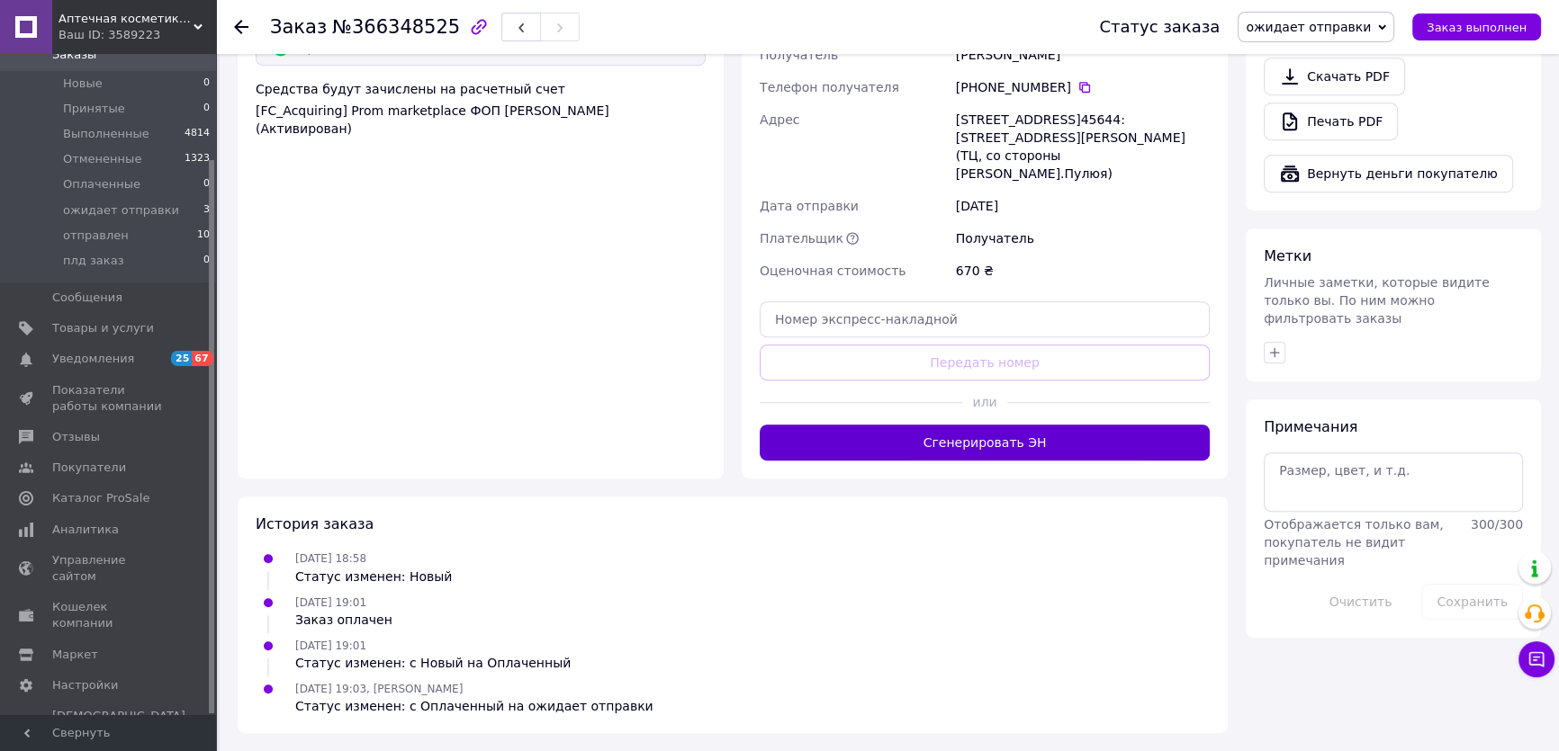
scroll to position [1318, 0]
click at [995, 425] on button "Сгенерировать ЭН" at bounding box center [985, 443] width 450 height 36
click at [1394, 31] on span "ожидает отправки" at bounding box center [1315, 27] width 157 height 31
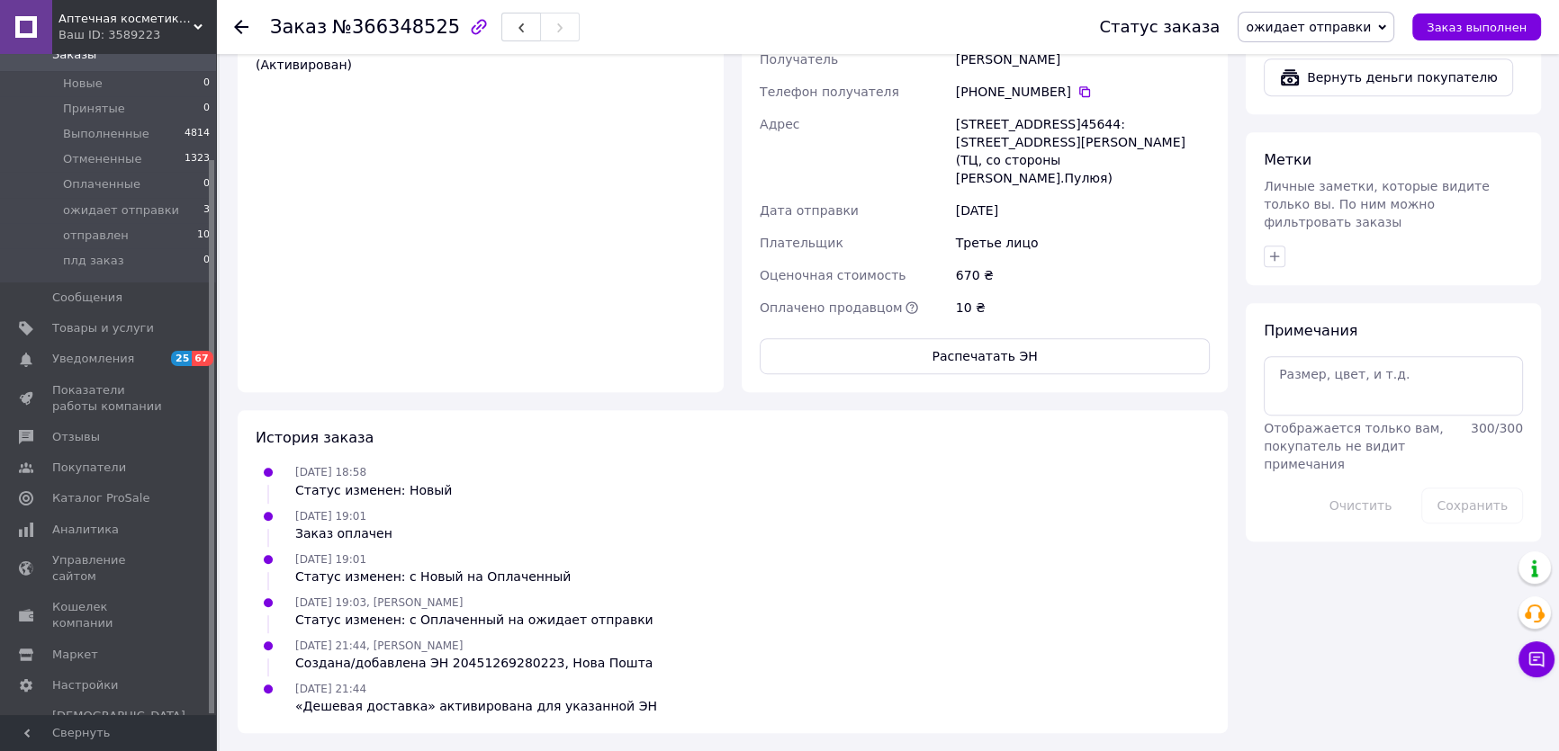
scroll to position [1072, 0]
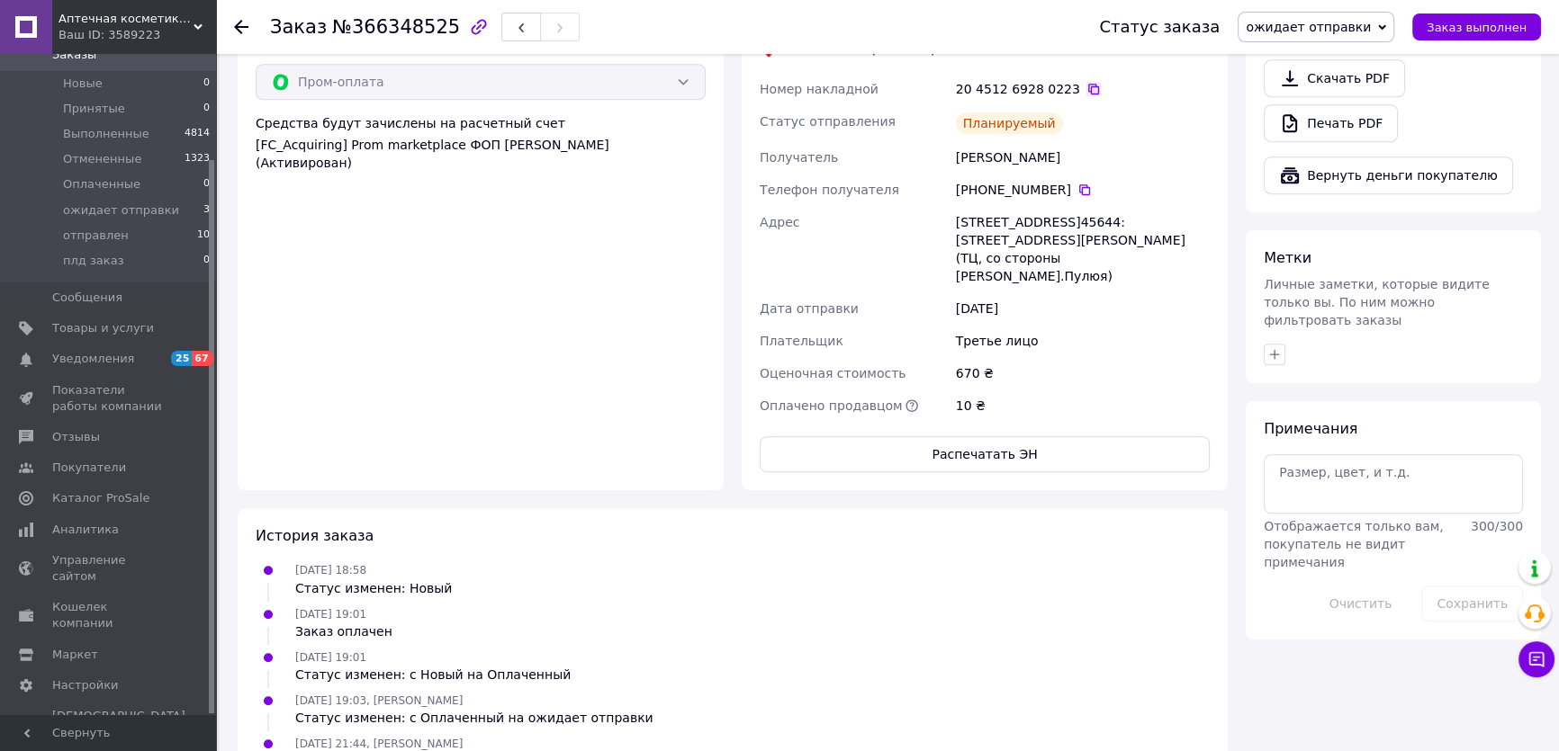
click at [1101, 96] on icon at bounding box center [1093, 89] width 14 height 14
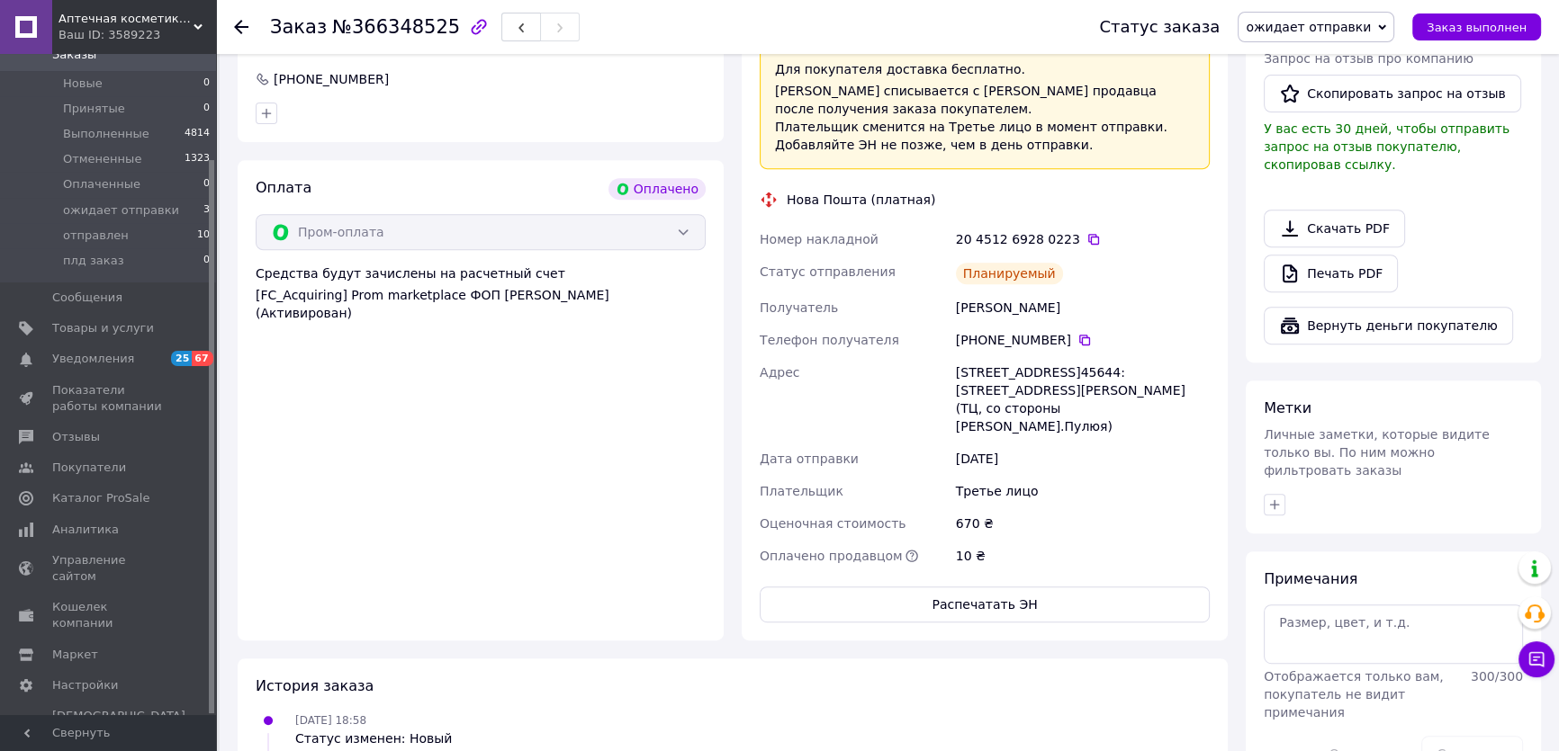
scroll to position [581, 0]
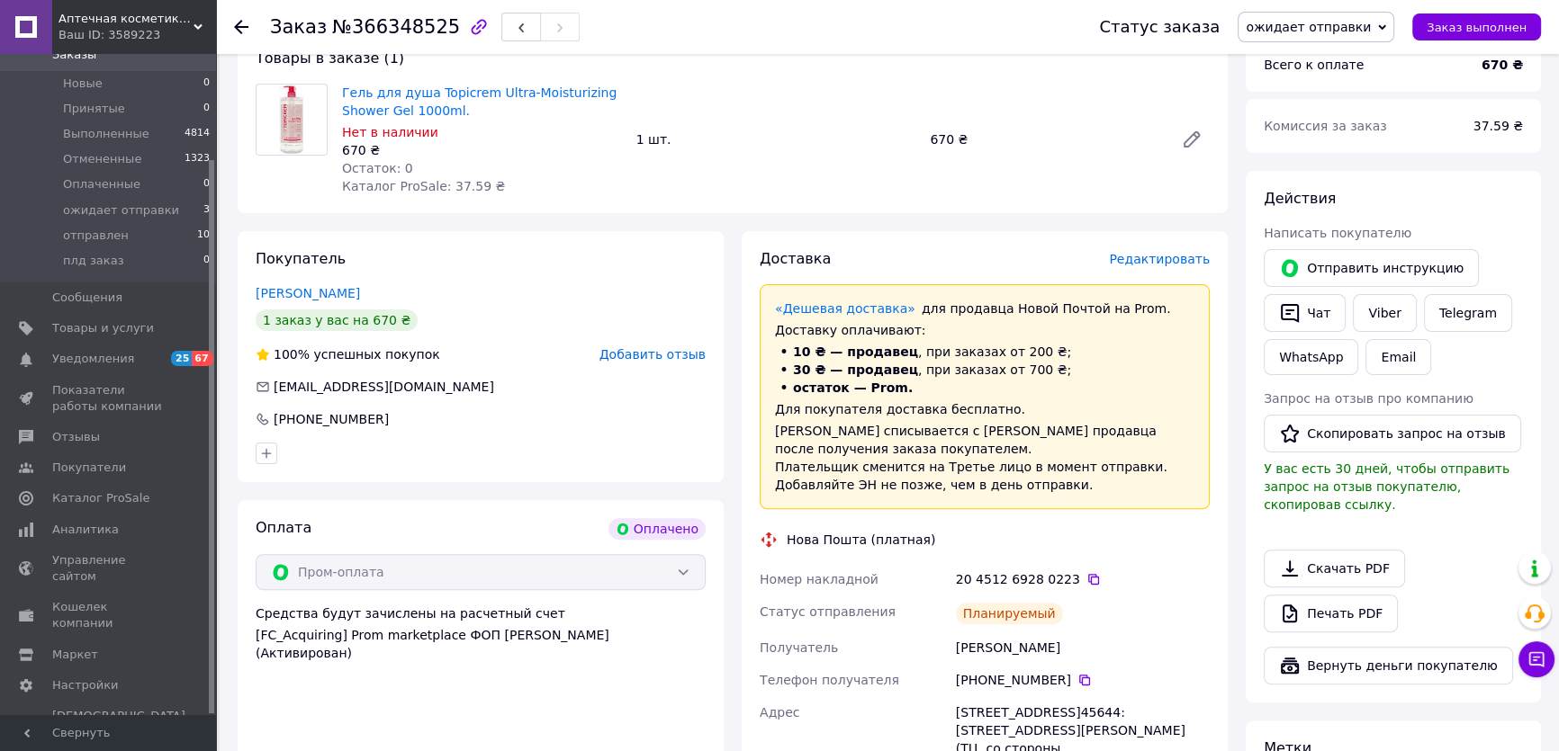
click at [1394, 32] on span "ожидает отправки" at bounding box center [1315, 27] width 157 height 31
click at [1291, 184] on li "отправлен" at bounding box center [1315, 170] width 155 height 27
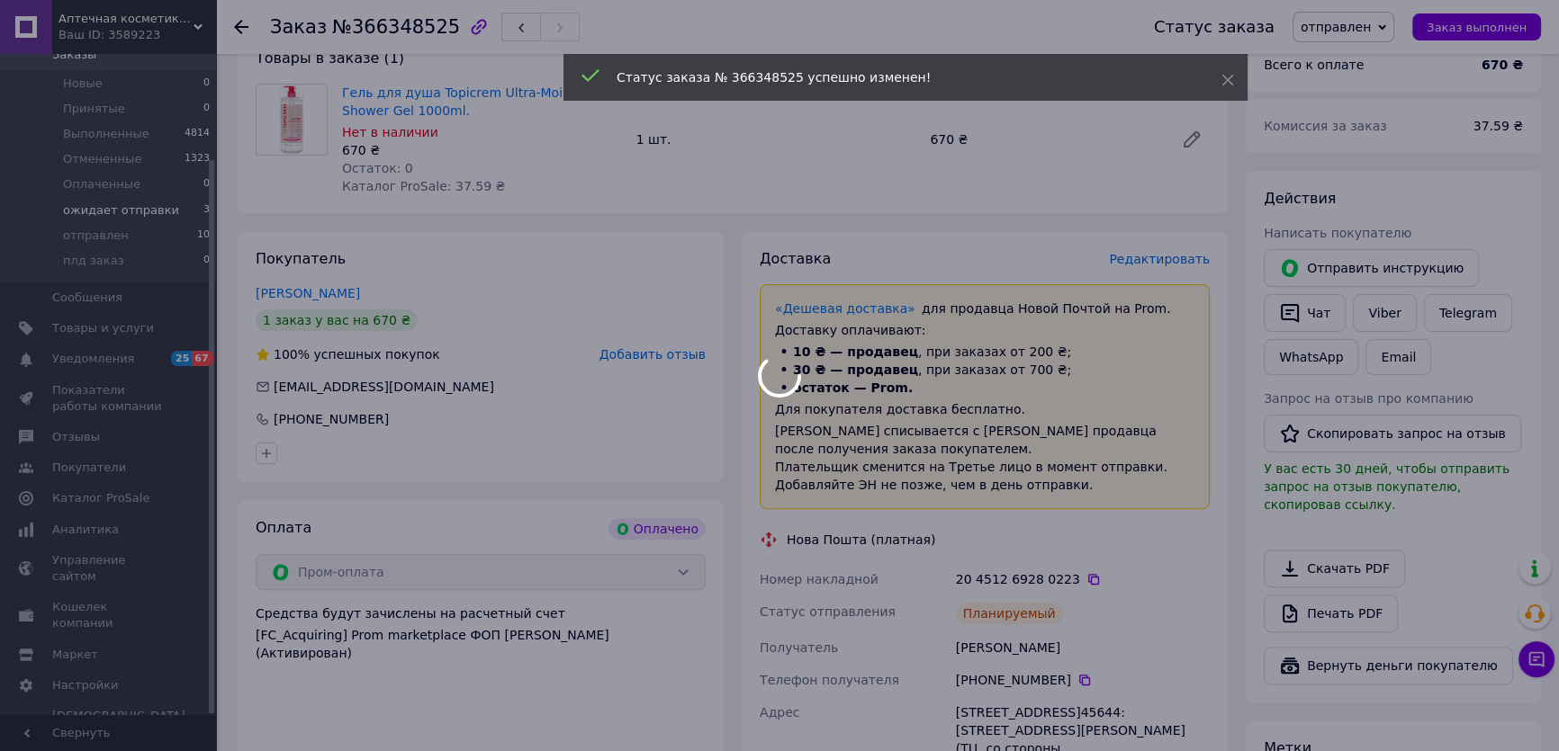
click at [122, 207] on body "Аптечная косметика из [GEOGRAPHIC_DATA] Ваш ID: 3589223 Сайт Аптечная косметика…" at bounding box center [779, 379] width 1559 height 1921
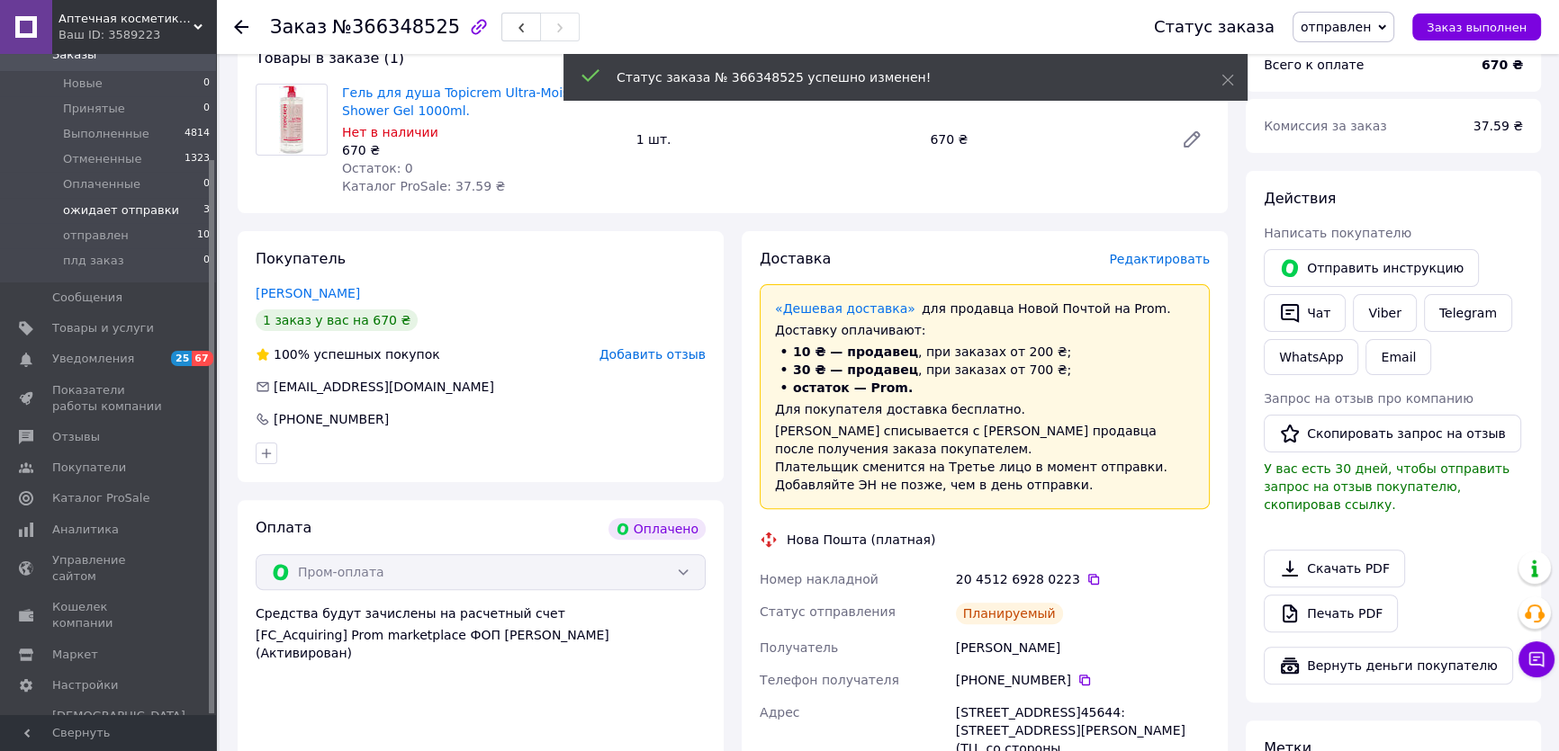
click at [123, 199] on li "ожидает отправки 3" at bounding box center [110, 210] width 220 height 25
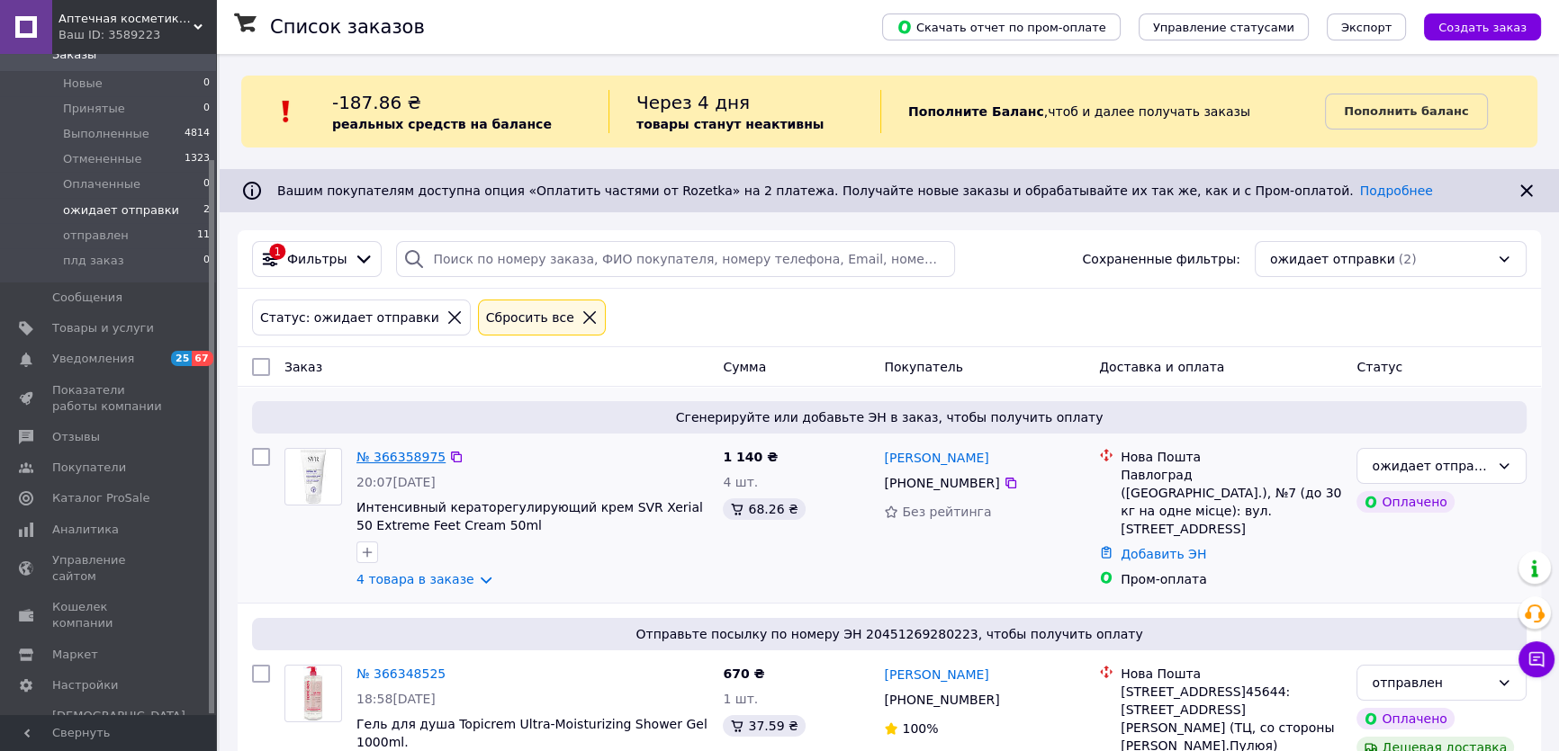
click at [415, 464] on link "№ 366358975" at bounding box center [400, 457] width 89 height 14
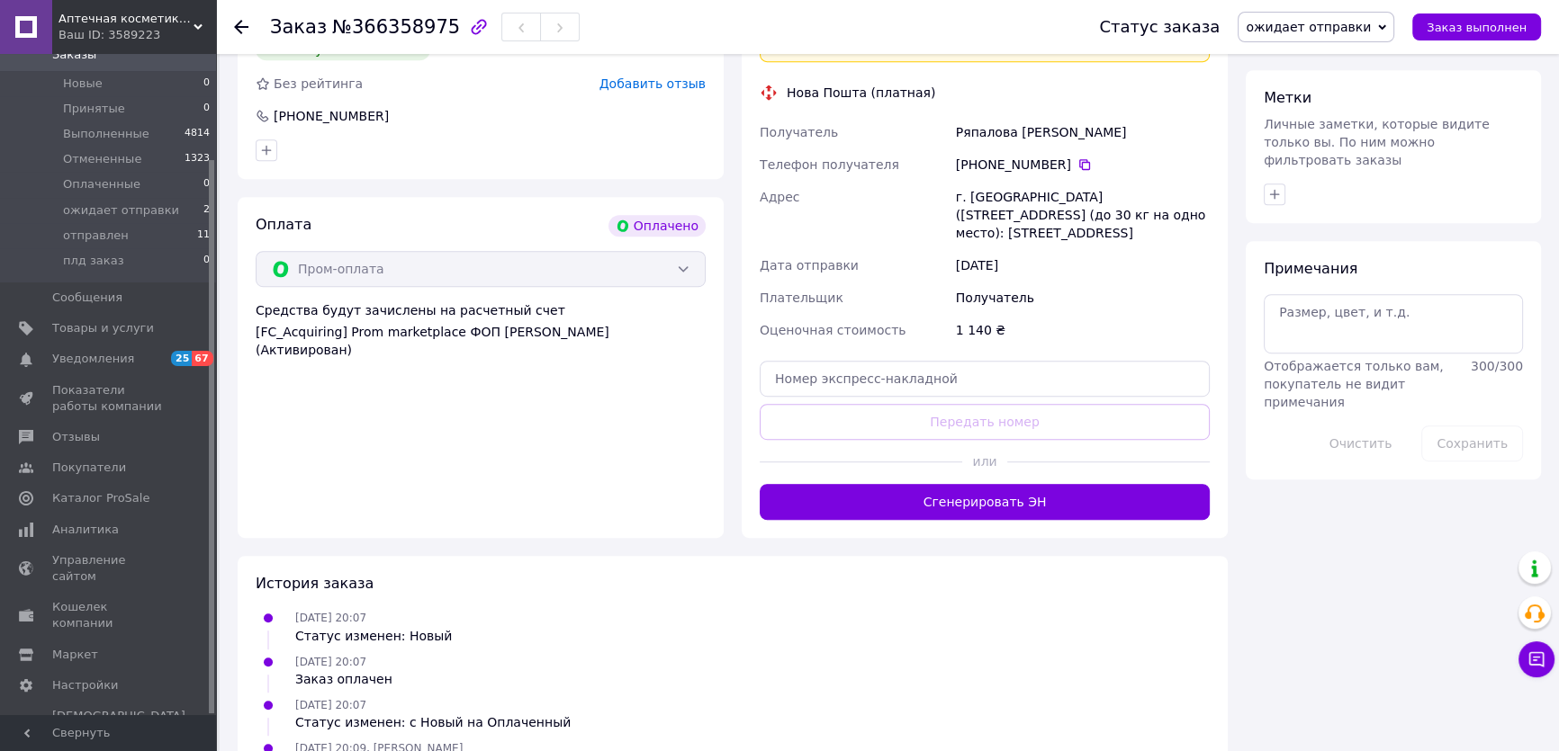
scroll to position [1390, 0]
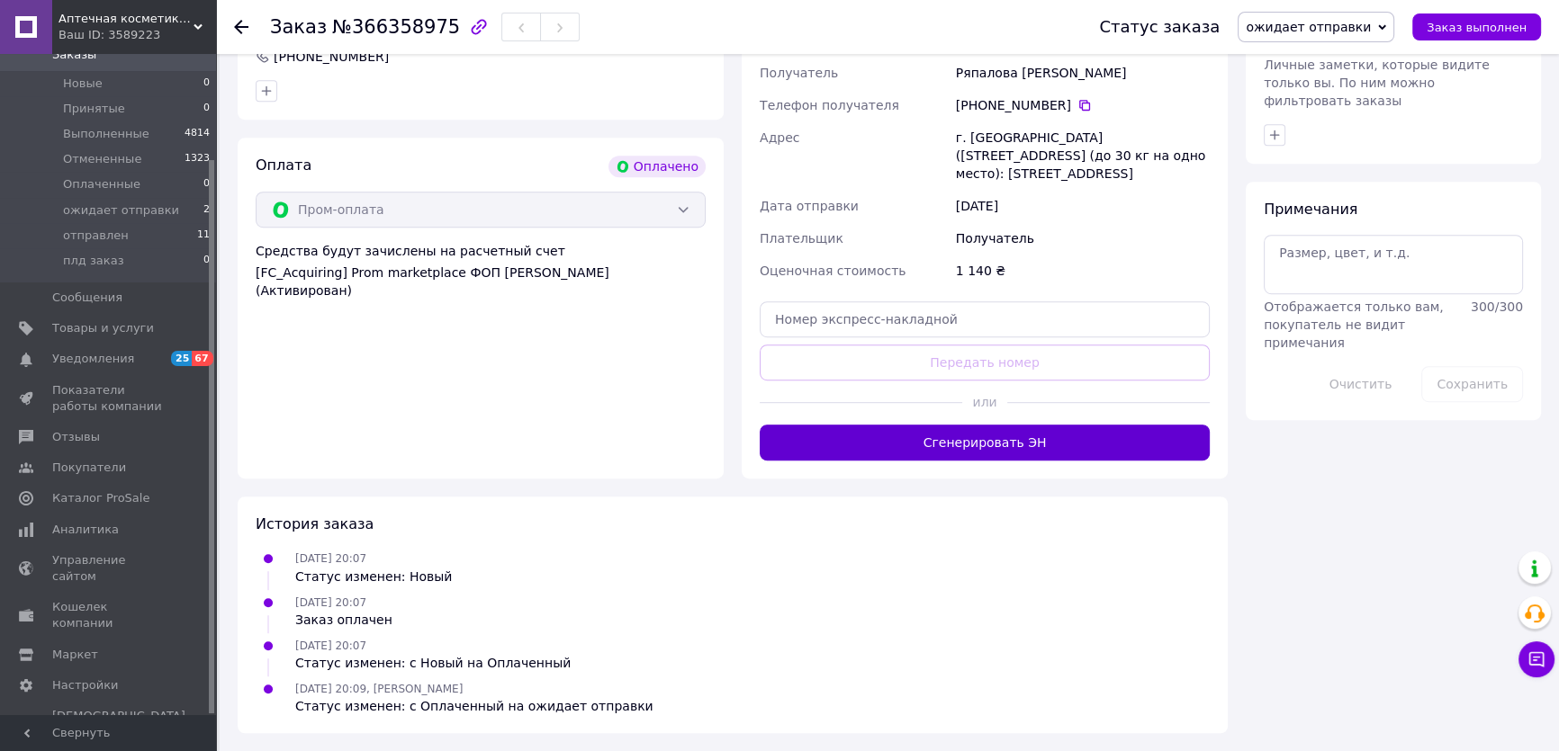
click at [950, 461] on button "Сгенерировать ЭН" at bounding box center [985, 443] width 450 height 36
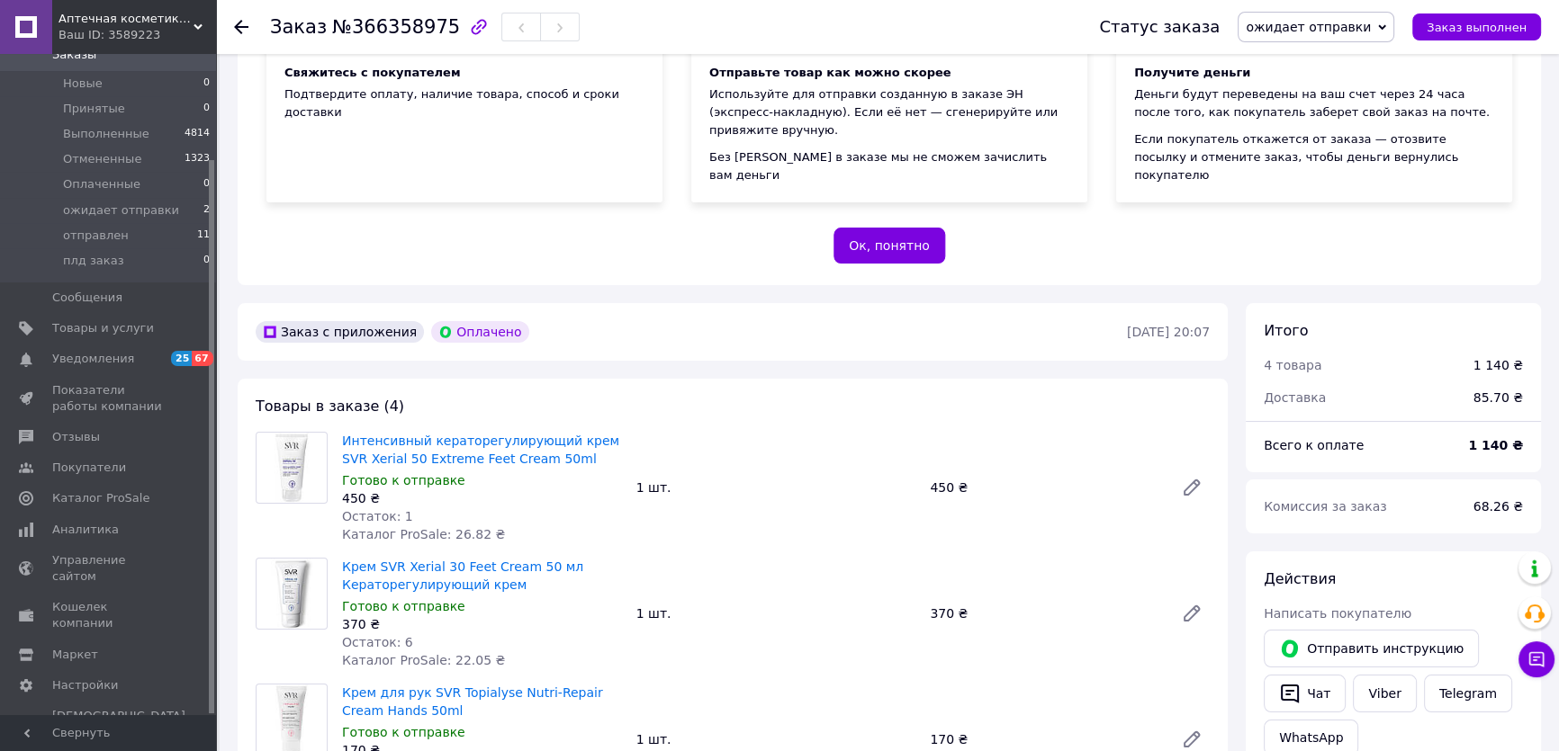
scroll to position [81, 0]
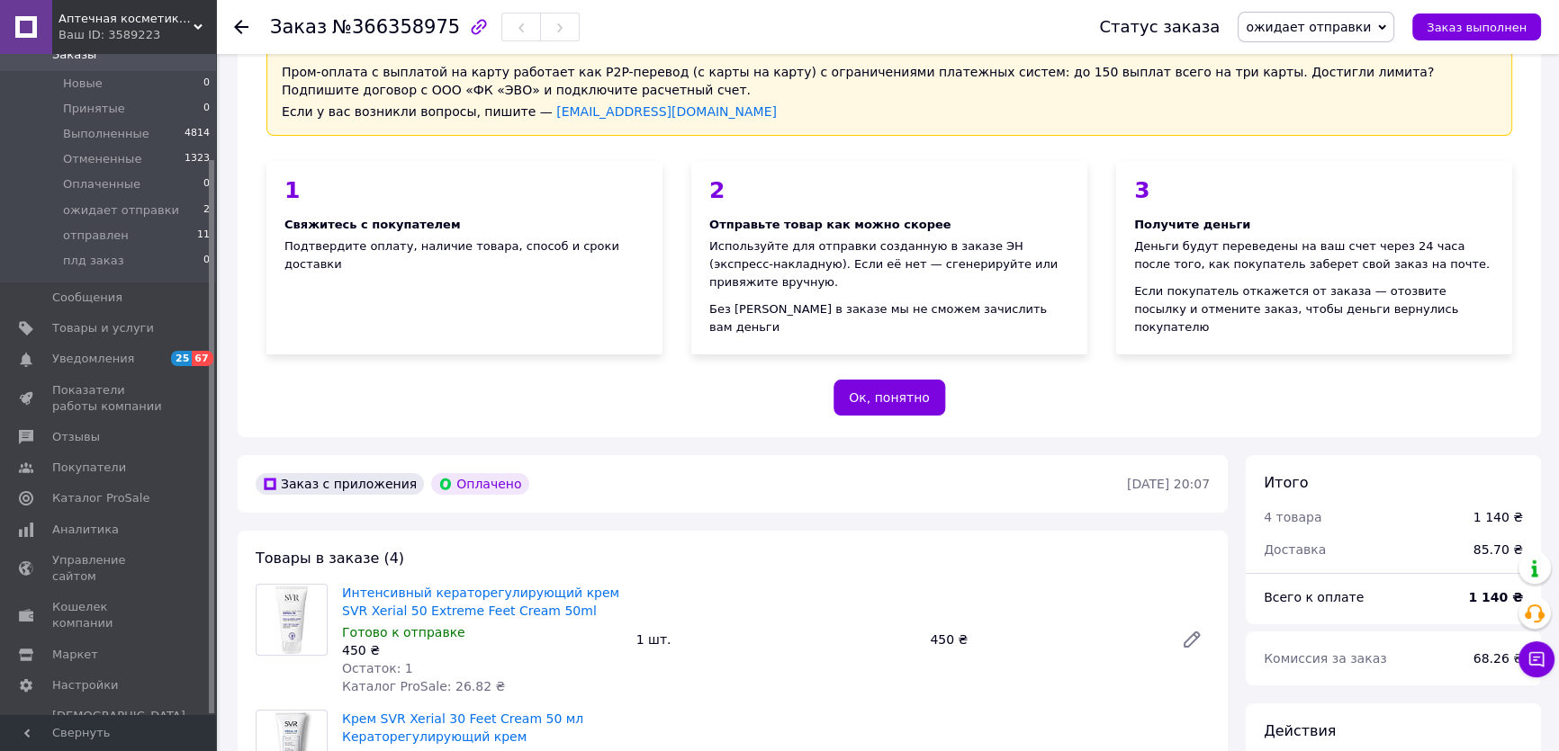
click at [1394, 29] on span "ожидает отправки" at bounding box center [1315, 27] width 157 height 31
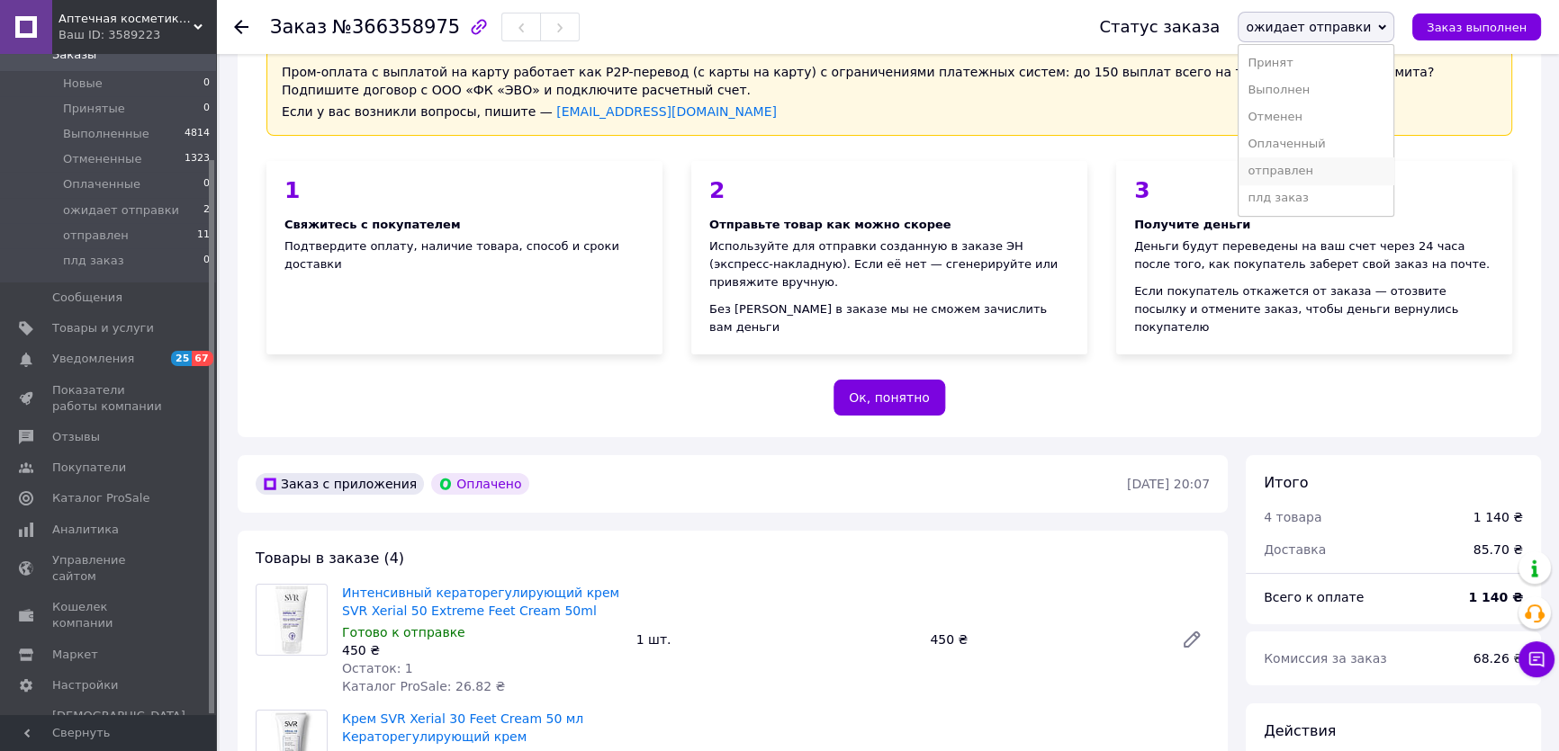
click at [1273, 184] on li "отправлен" at bounding box center [1315, 170] width 155 height 27
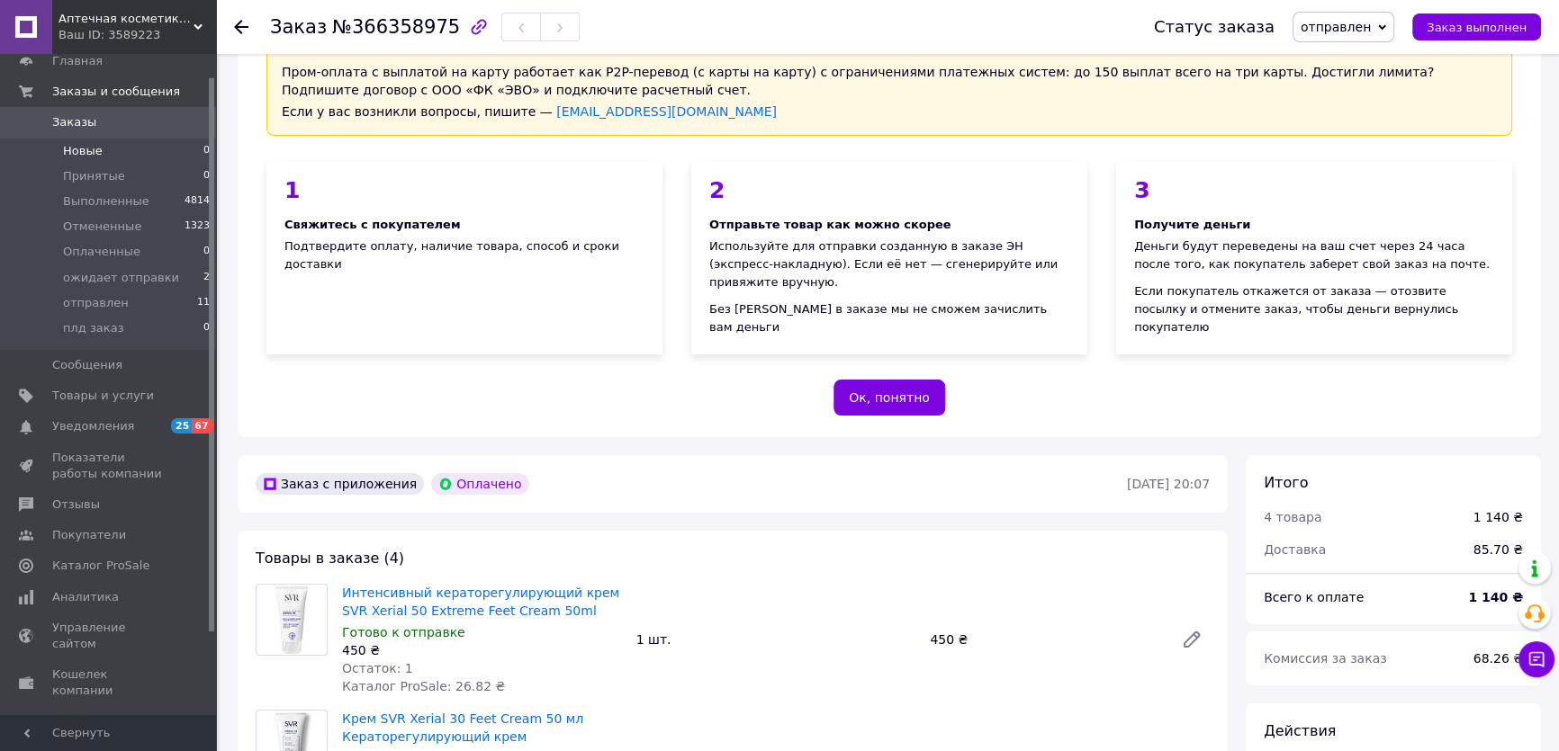
scroll to position [0, 0]
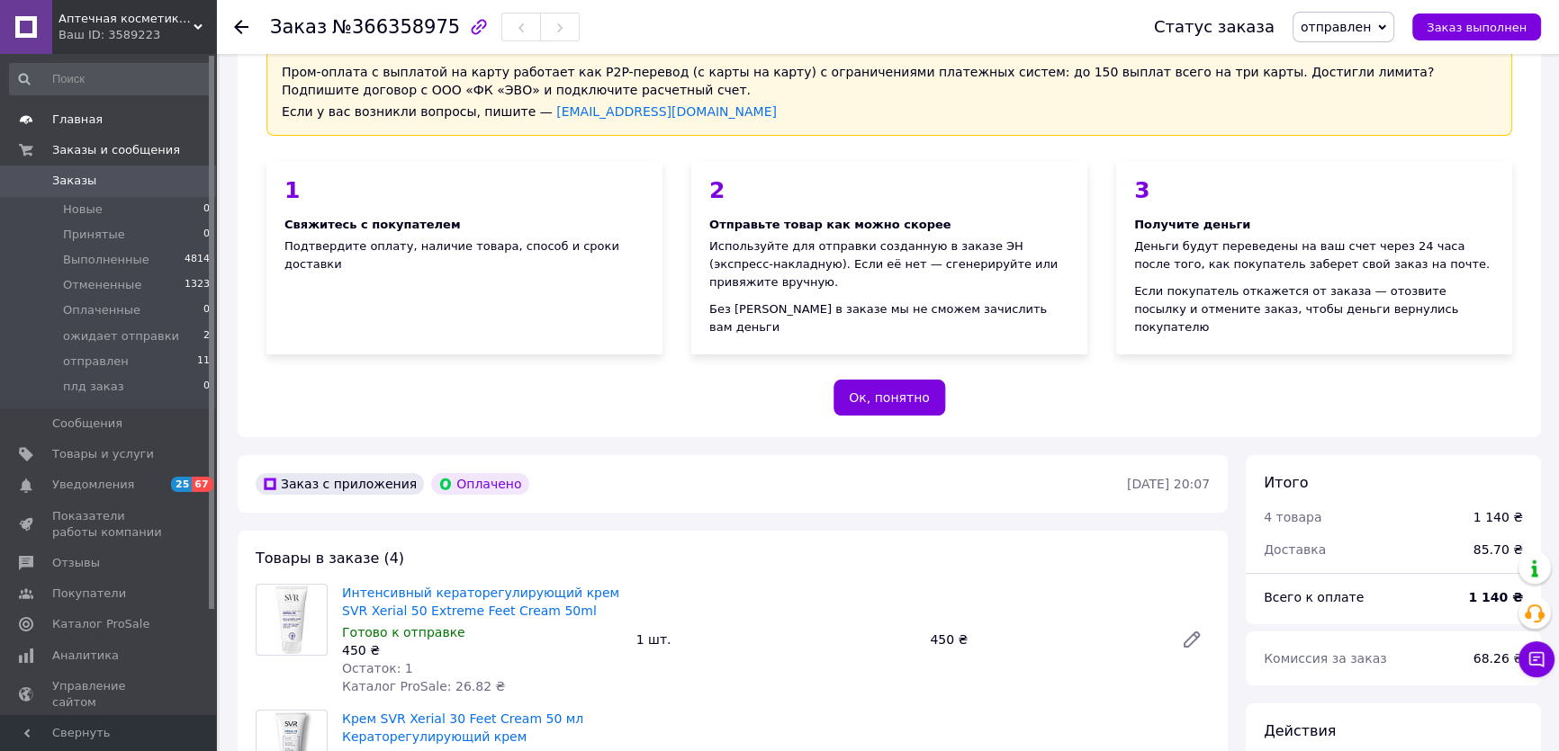
click at [81, 115] on span "Главная" at bounding box center [77, 120] width 50 height 16
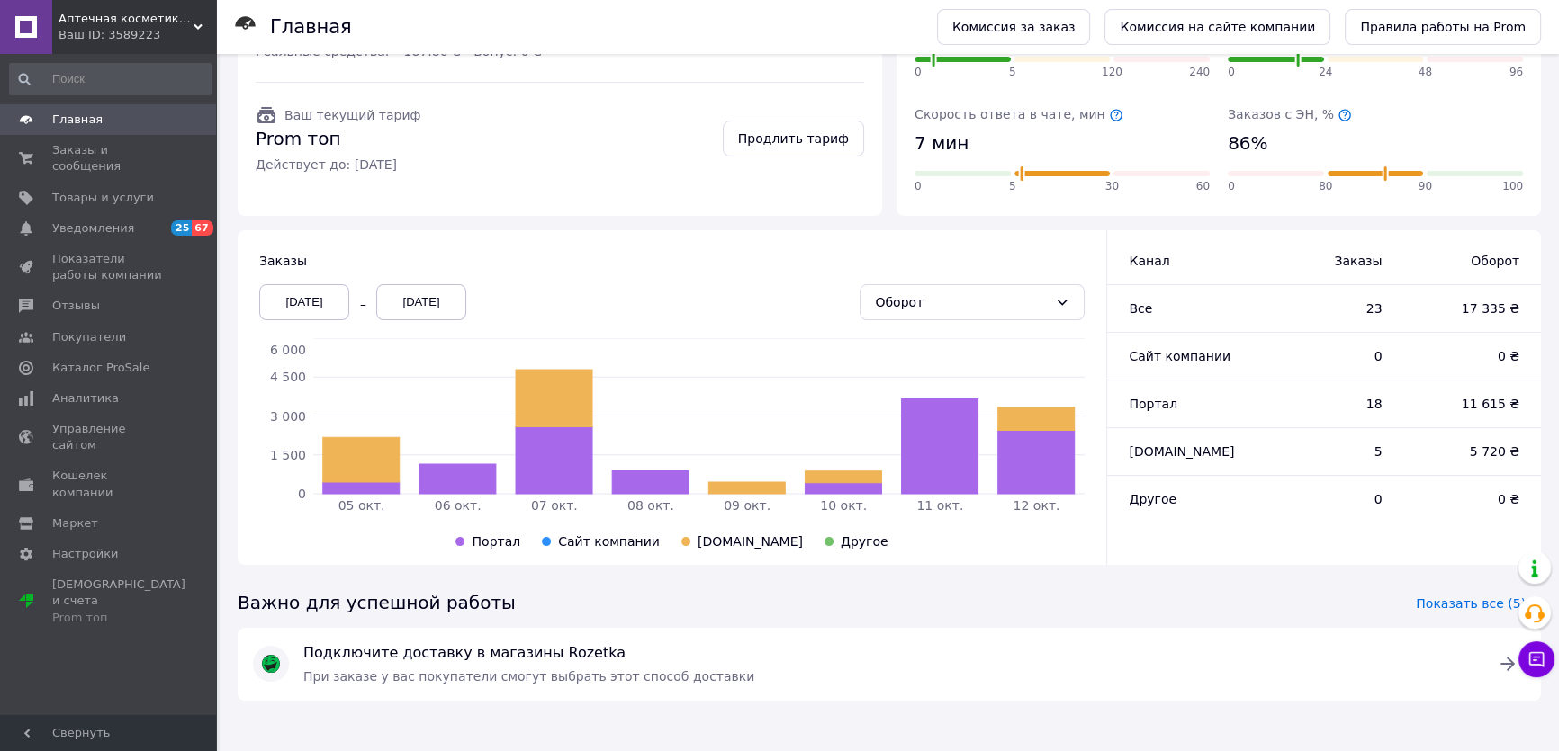
scroll to position [254, 0]
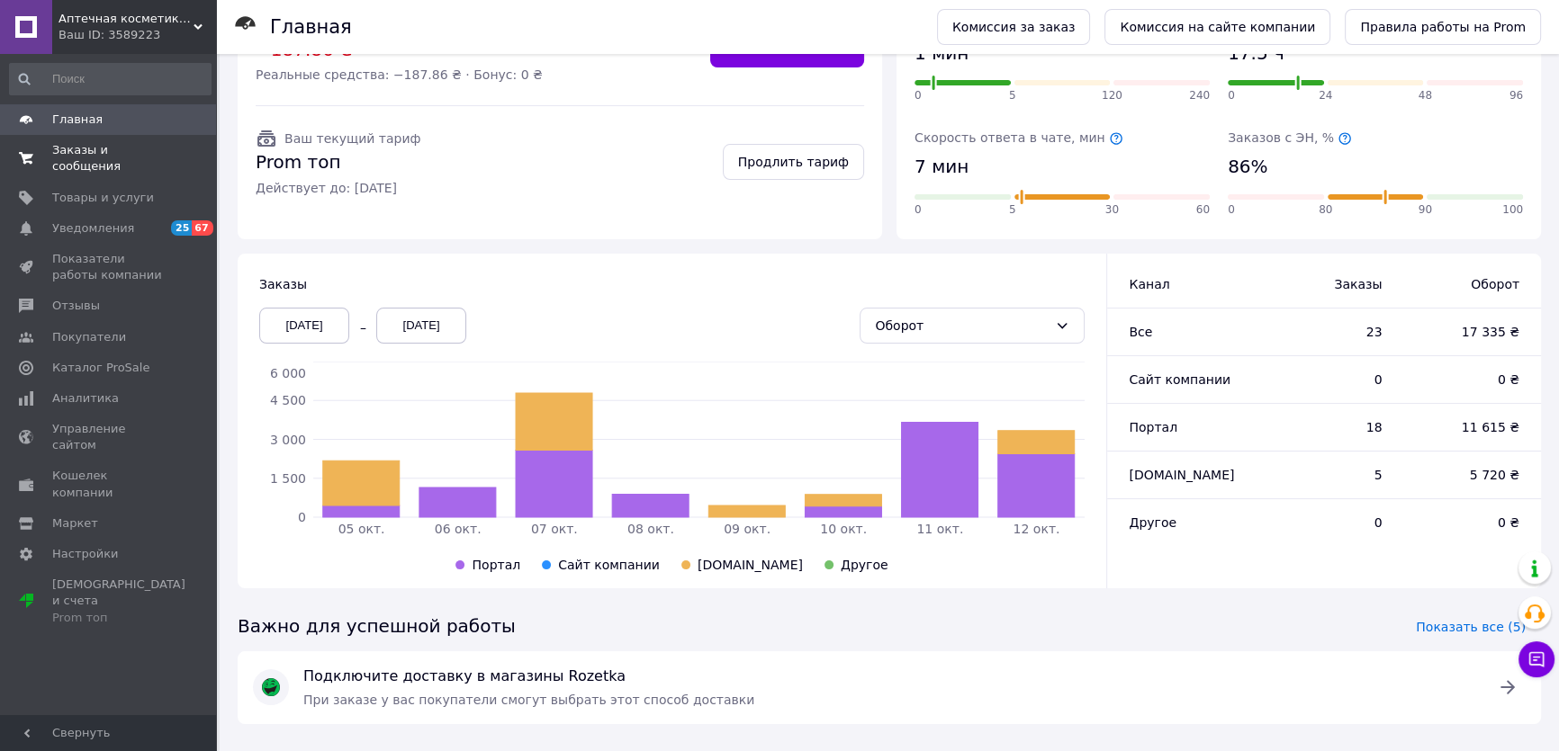
click at [76, 144] on span "Заказы и сообщения" at bounding box center [109, 158] width 114 height 32
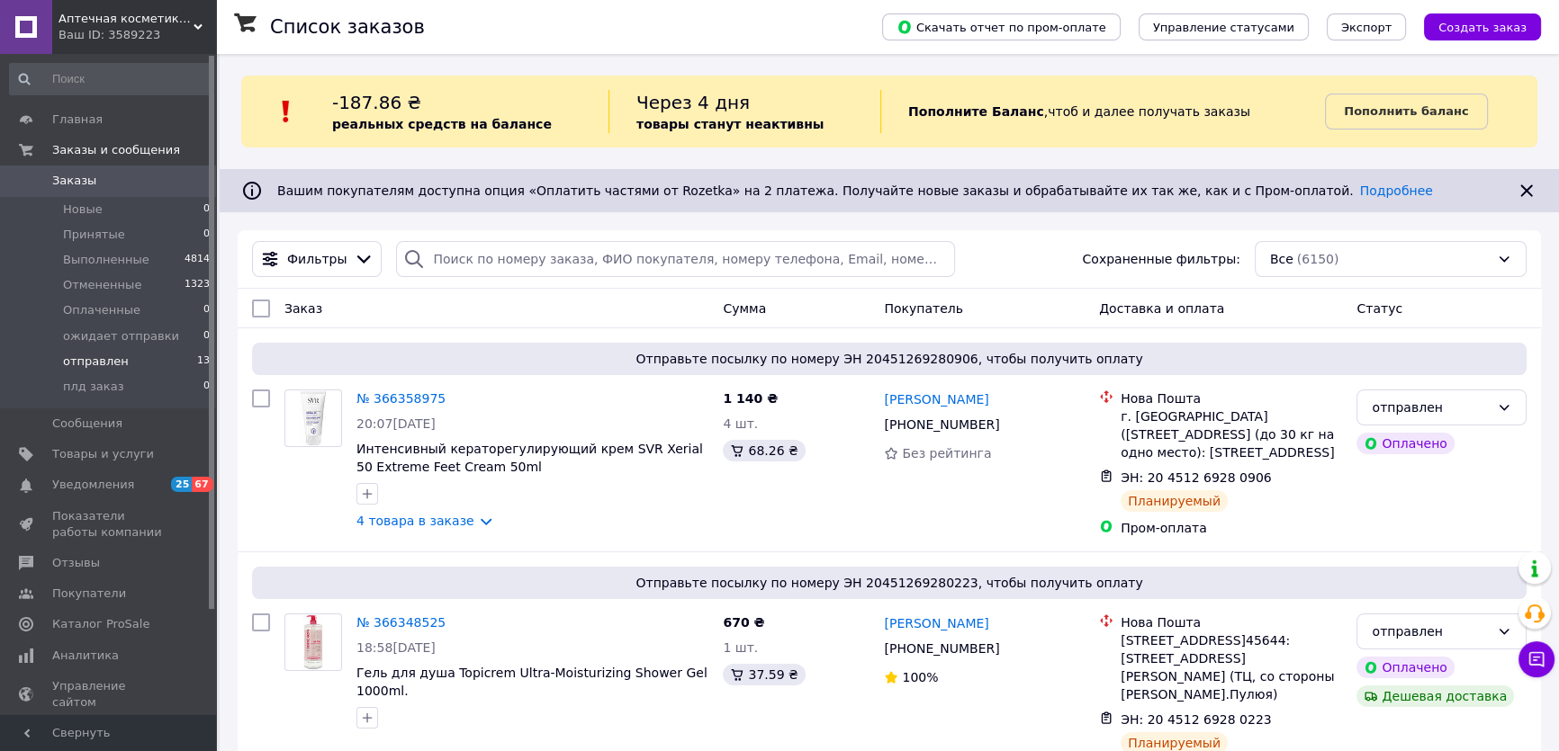
click at [85, 367] on span "отправлен" at bounding box center [96, 362] width 66 height 16
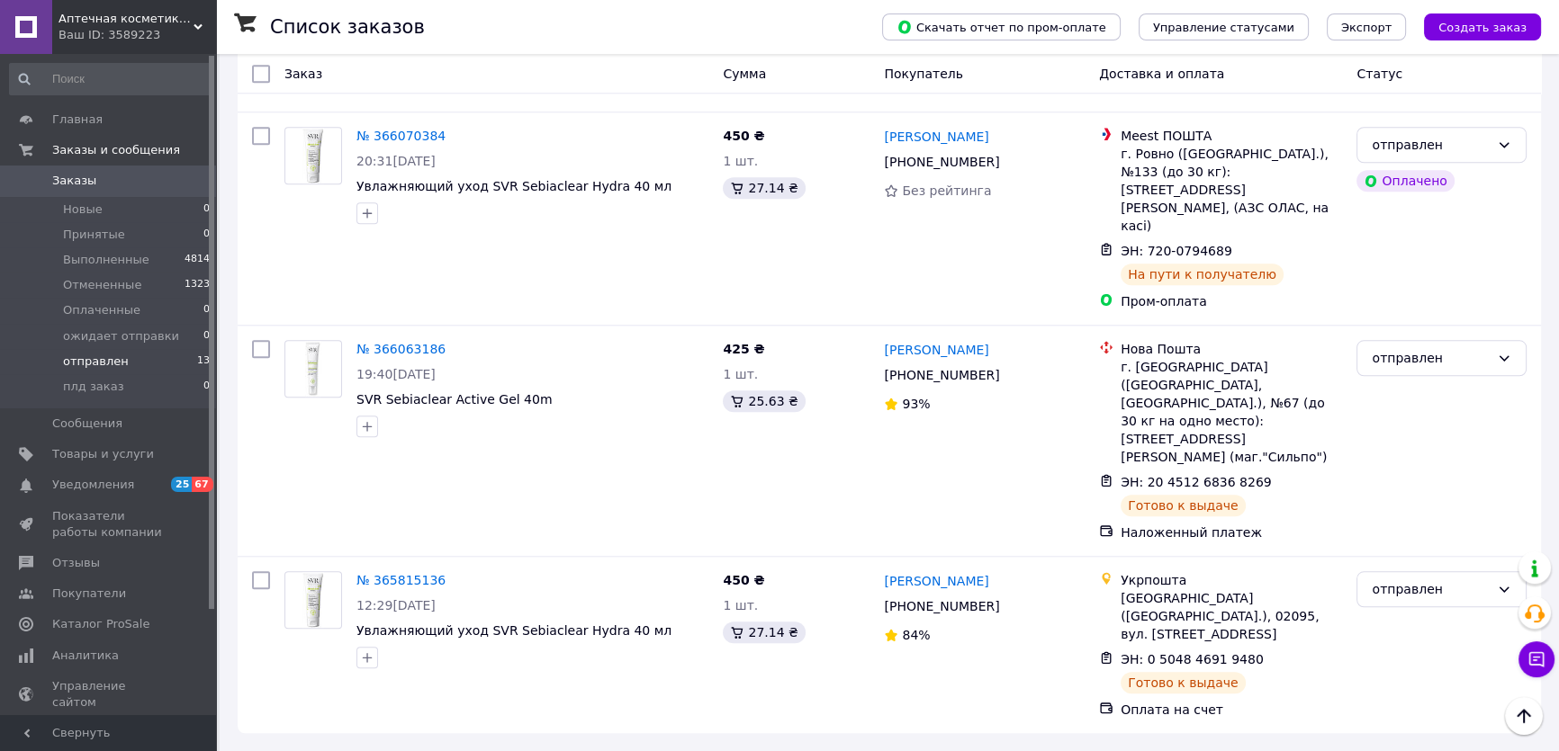
scroll to position [2551, 0]
click at [68, 177] on span "Заказы" at bounding box center [74, 181] width 44 height 16
